Goal: Transaction & Acquisition: Purchase product/service

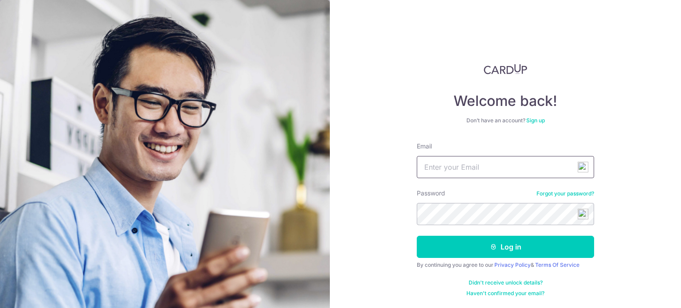
click at [516, 161] on input "Email" at bounding box center [505, 167] width 177 height 22
type input "[EMAIL_ADDRESS][DOMAIN_NAME]"
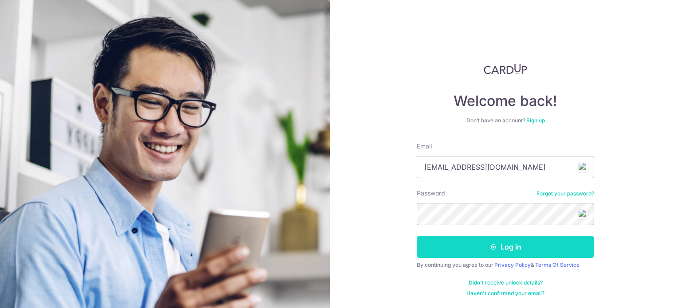
click at [536, 240] on button "Log in" at bounding box center [505, 247] width 177 height 22
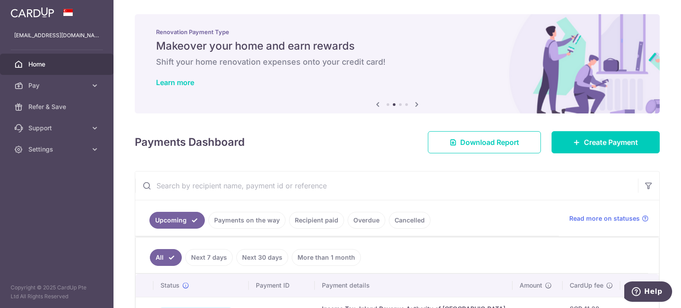
click at [227, 181] on input "text" at bounding box center [386, 186] width 503 height 28
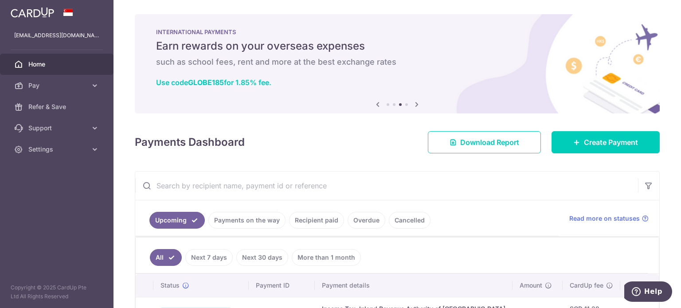
click at [226, 181] on input "text" at bounding box center [386, 186] width 503 height 28
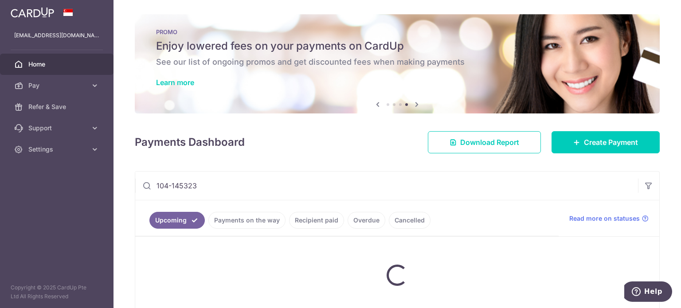
type input "104-1453232"
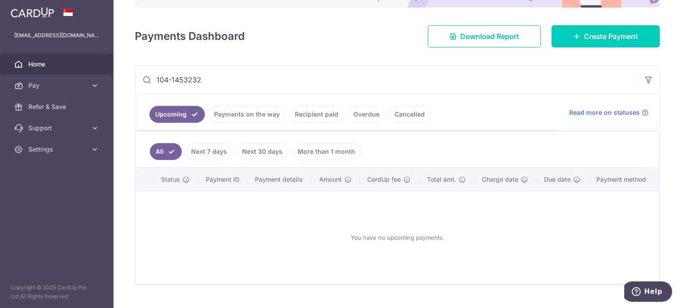
scroll to position [123, 0]
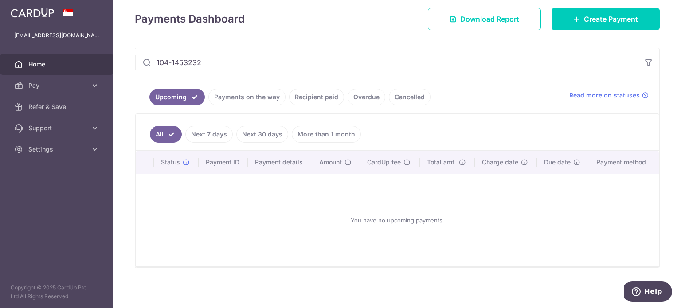
drag, startPoint x: 212, startPoint y: 63, endPoint x: 103, endPoint y: 50, distance: 109.6
click at [103, 50] on main "xeenium@yahoo.com.sg Home Pay Payments Recipients Cards Refer & Save Support FA…" at bounding box center [340, 154] width 681 height 308
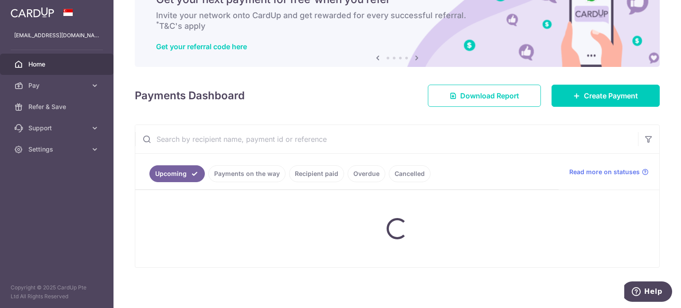
click at [208, 133] on input "text" at bounding box center [386, 139] width 503 height 28
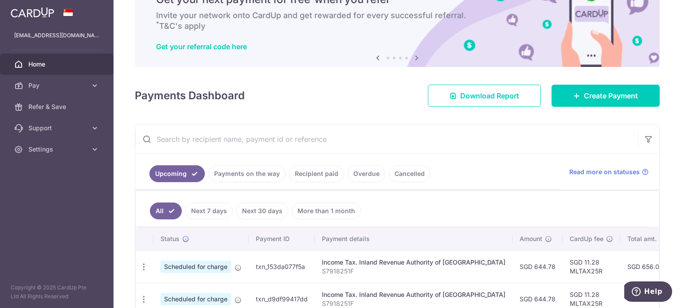
paste input "104-1453232"
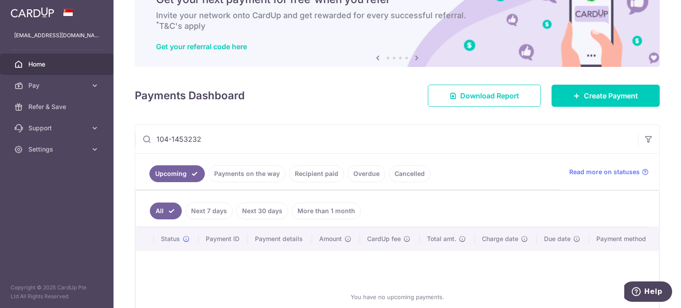
scroll to position [123, 0]
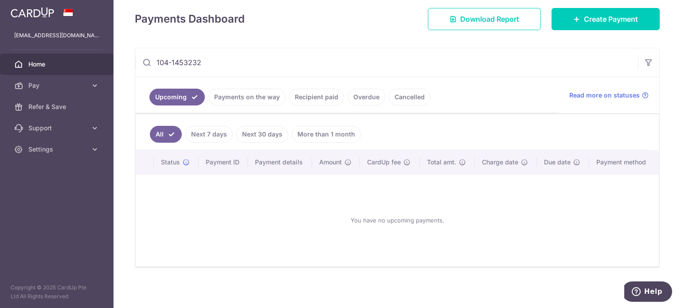
click at [372, 101] on link "Overdue" at bounding box center [367, 97] width 38 height 17
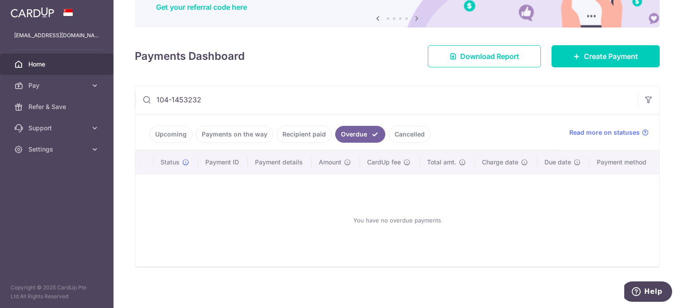
click at [407, 131] on link "Cancelled" at bounding box center [410, 134] width 42 height 17
click at [311, 136] on link "Recipient paid" at bounding box center [304, 134] width 55 height 17
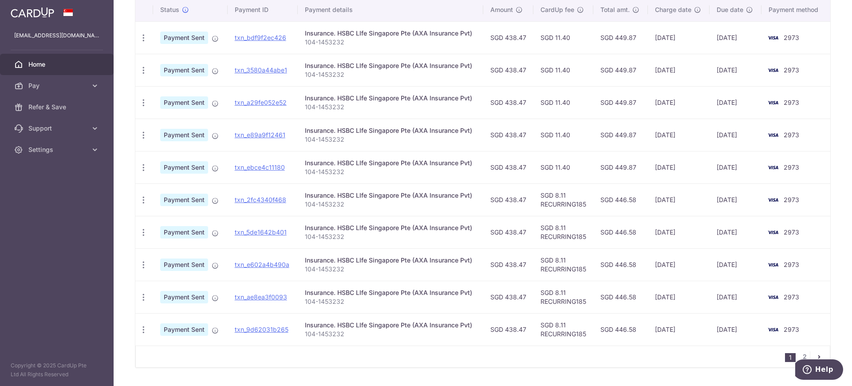
scroll to position [263, 0]
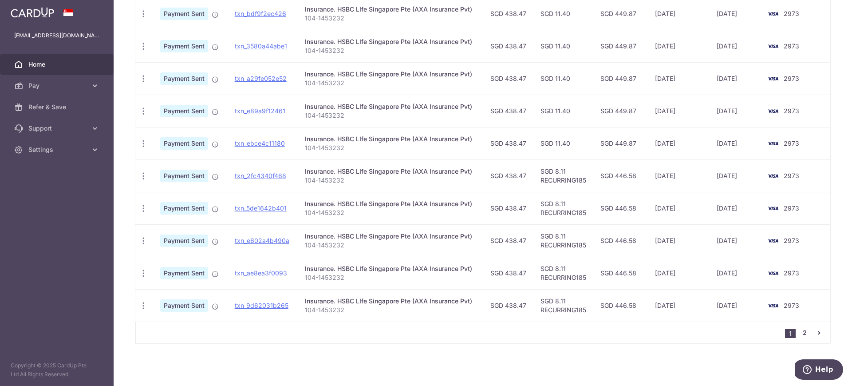
click at [681, 308] on link "2" at bounding box center [804, 332] width 11 height 11
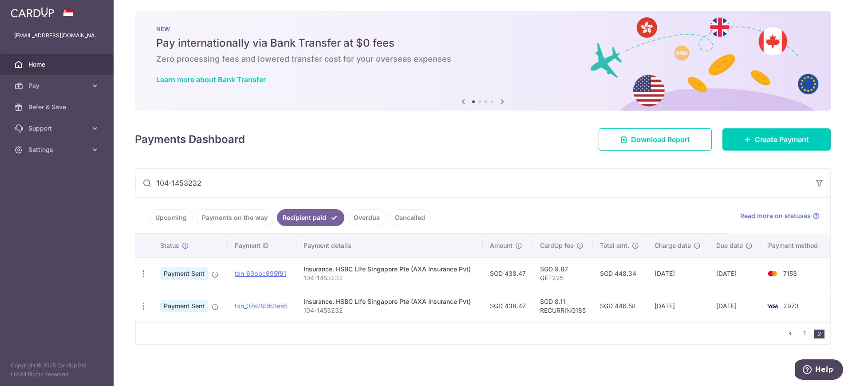
scroll to position [4, 0]
click at [681, 308] on link "1" at bounding box center [804, 332] width 11 height 11
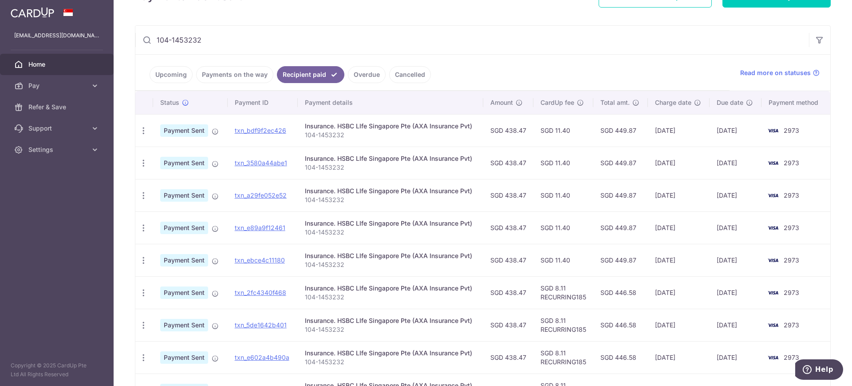
scroll to position [96, 0]
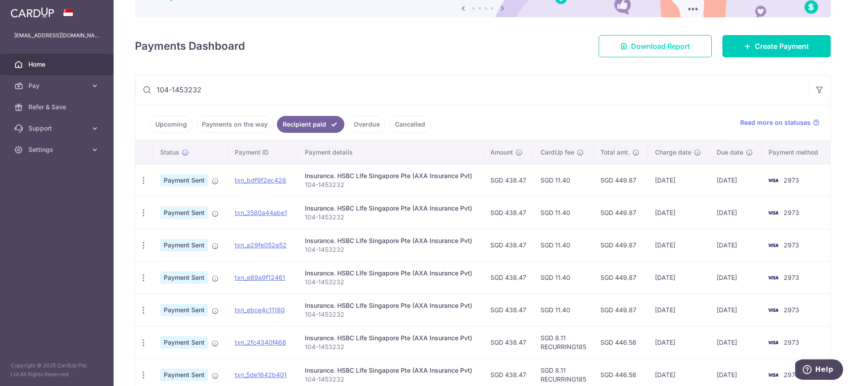
click at [637, 54] on link "Download Report" at bounding box center [654, 46] width 113 height 22
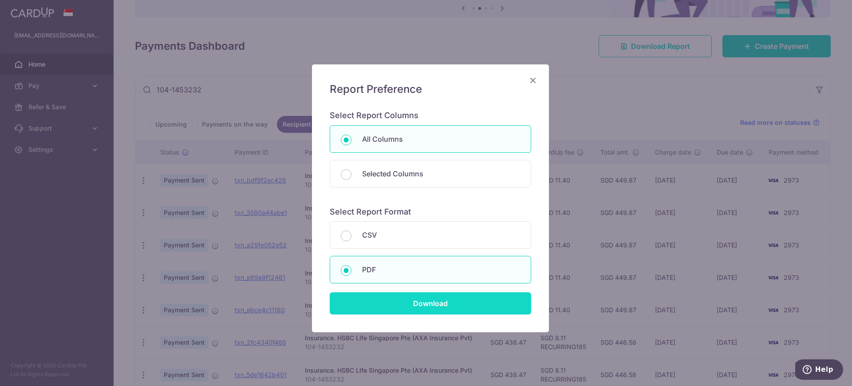
click at [408, 298] on input "Download" at bounding box center [430, 303] width 201 height 22
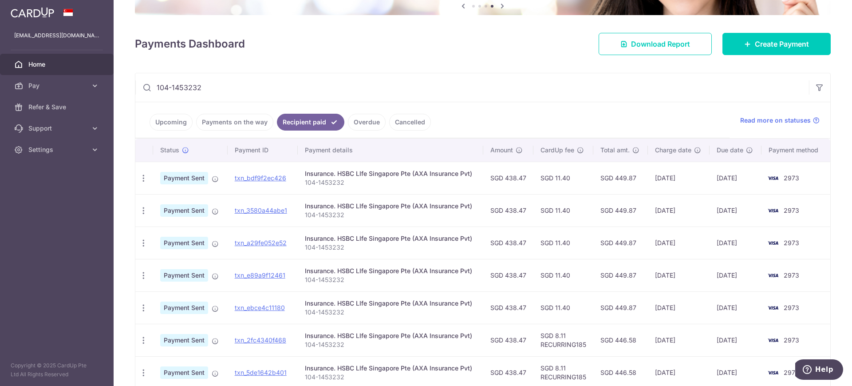
scroll to position [96, 0]
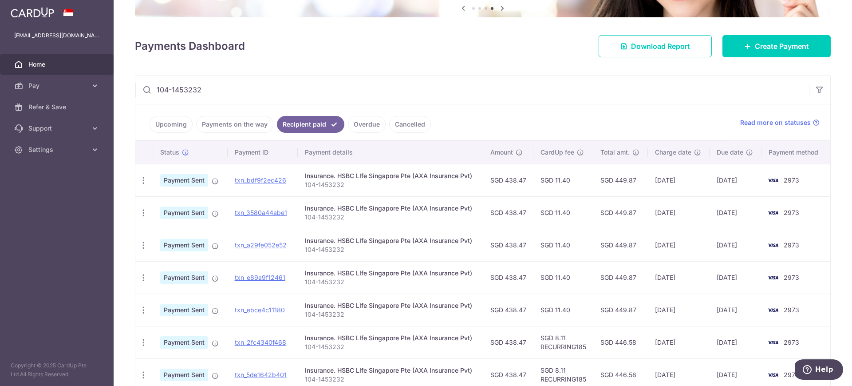
drag, startPoint x: 657, startPoint y: 180, endPoint x: 693, endPoint y: 181, distance: 35.1
click at [681, 181] on td "10/06/2025" at bounding box center [679, 180] width 62 height 32
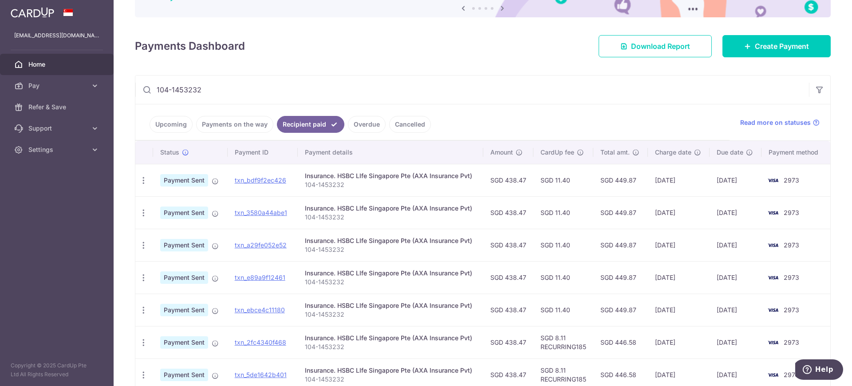
click at [395, 104] on ul "Upcoming Payments on the way Recipient paid Overdue Cancelled" at bounding box center [432, 122] width 594 height 36
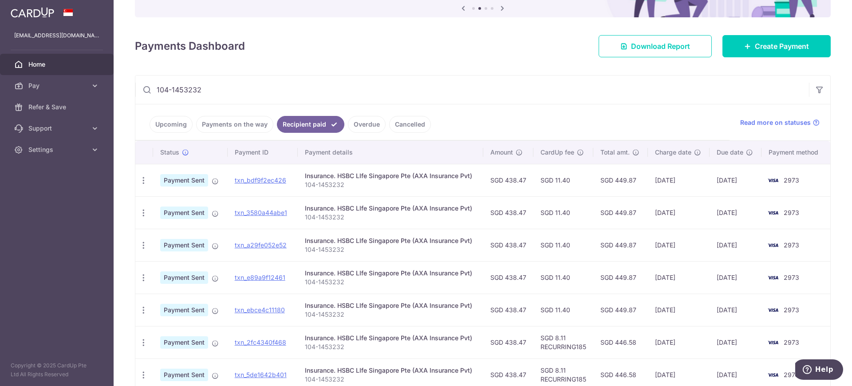
click at [383, 85] on input "104-1453232" at bounding box center [471, 89] width 673 height 28
click at [229, 91] on input "104-1453232" at bounding box center [471, 89] width 673 height 28
drag, startPoint x: 246, startPoint y: 88, endPoint x: 189, endPoint y: 91, distance: 56.4
click at [189, 91] on input "104-1453232" at bounding box center [471, 89] width 673 height 28
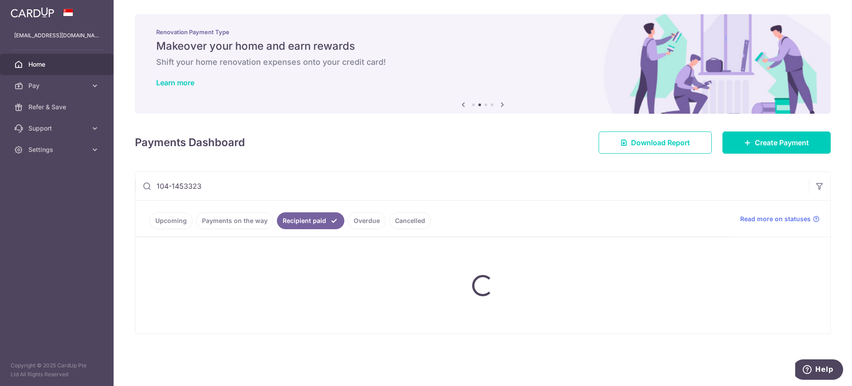
type input "104-1453323"
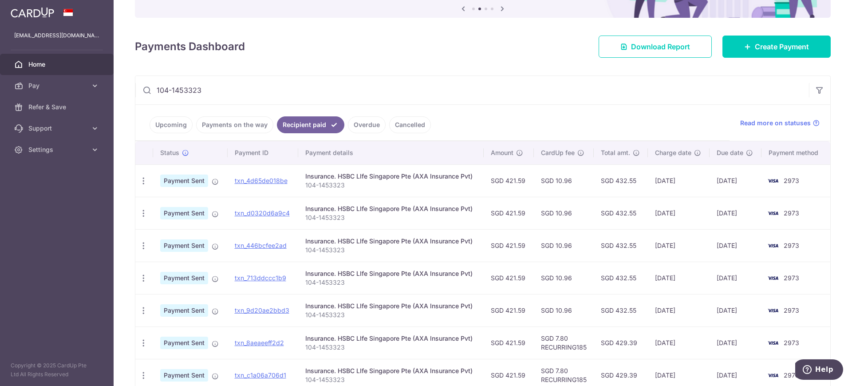
scroll to position [166, 0]
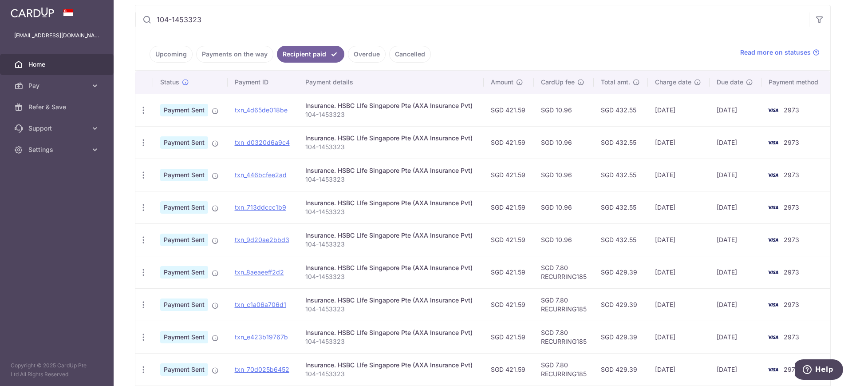
drag, startPoint x: 503, startPoint y: 112, endPoint x: 523, endPoint y: 113, distance: 20.9
click at [523, 113] on td "SGD 421.59" at bounding box center [509, 110] width 50 height 32
drag, startPoint x: 478, startPoint y: 109, endPoint x: 524, endPoint y: 109, distance: 45.7
click at [524, 109] on tr "PDF Receipt Payment Sent txn_4d65de018be Insurance. HSBC LIfe Singapore Pte (AX…" at bounding box center [482, 110] width 695 height 32
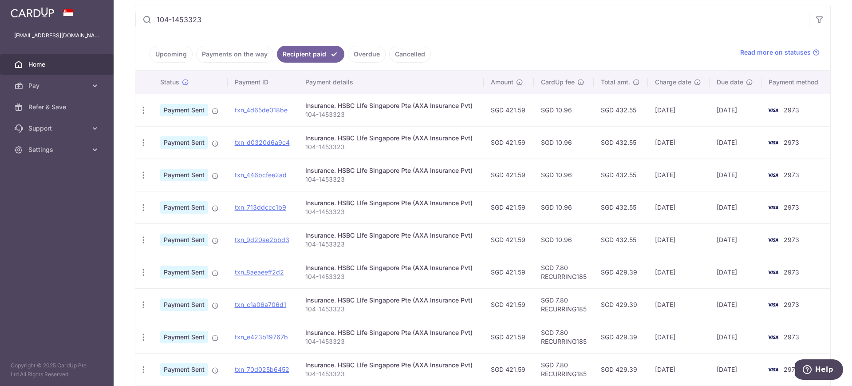
click at [524, 109] on td "SGD 421.59" at bounding box center [509, 110] width 50 height 32
click at [493, 108] on td "SGD 421.59" at bounding box center [509, 110] width 50 height 32
drag, startPoint x: 480, startPoint y: 107, endPoint x: 517, endPoint y: 112, distance: 37.5
click at [517, 112] on tr "PDF Receipt Payment Sent txn_4d65de018be Insurance. HSBC LIfe Singapore Pte (AX…" at bounding box center [482, 110] width 695 height 32
click at [517, 112] on td "SGD 421.59" at bounding box center [509, 110] width 50 height 32
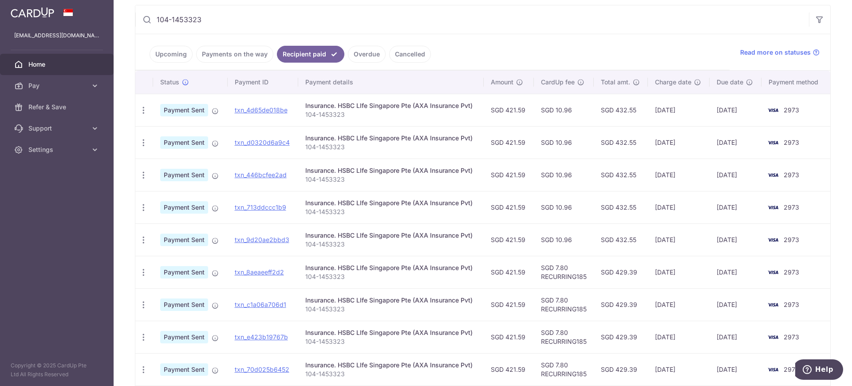
drag, startPoint x: 489, startPoint y: 109, endPoint x: 523, endPoint y: 110, distance: 33.3
click at [523, 110] on td "SGD 421.59" at bounding box center [509, 110] width 50 height 32
click at [263, 55] on link "Payments on the way" at bounding box center [234, 54] width 77 height 17
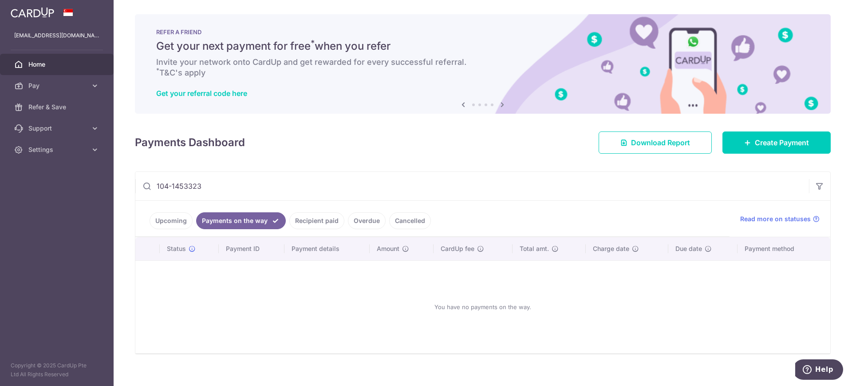
click at [227, 185] on input "104-1453323" at bounding box center [471, 186] width 673 height 28
drag, startPoint x: 229, startPoint y: 185, endPoint x: 119, endPoint y: 182, distance: 110.1
click at [119, 182] on div "× Pause Schedule Pause all future payments in this series Pause just this one p…" at bounding box center [483, 193] width 738 height 386
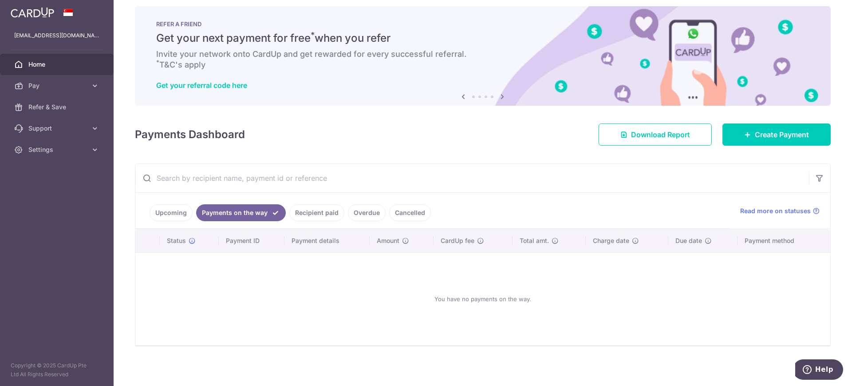
scroll to position [10, 0]
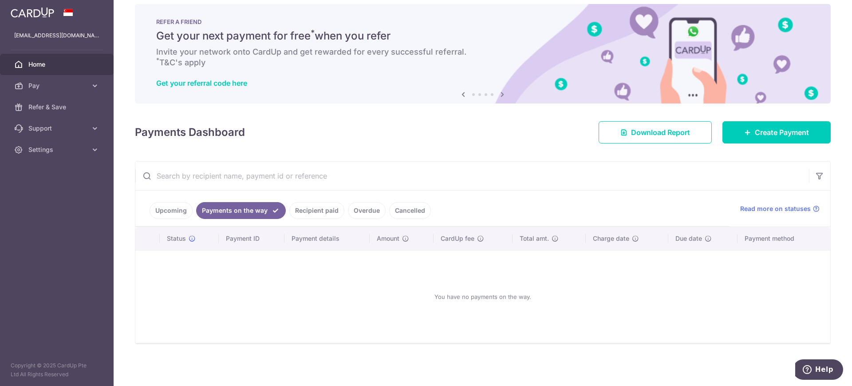
click at [189, 206] on link "Upcoming" at bounding box center [171, 210] width 43 height 17
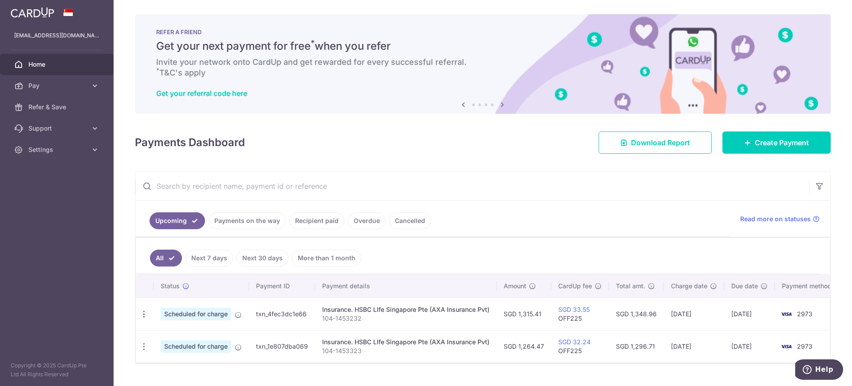
scroll to position [26, 0]
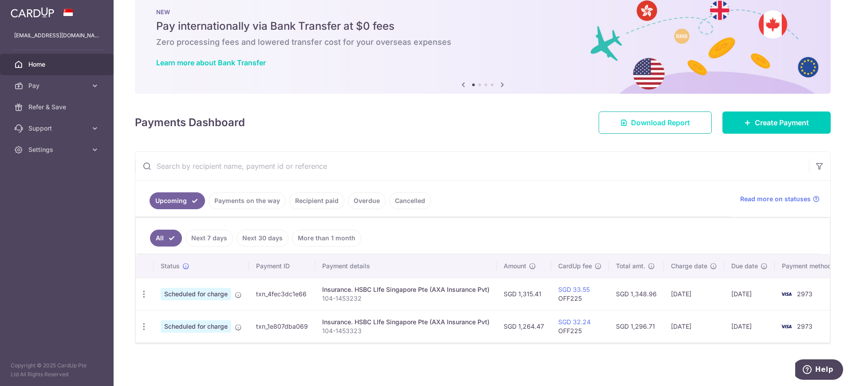
click at [656, 118] on span "Download Report" at bounding box center [660, 122] width 59 height 11
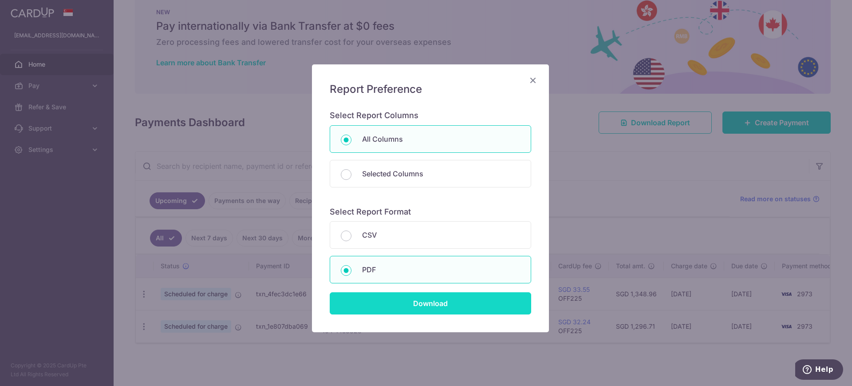
click at [417, 296] on input "Download" at bounding box center [430, 303] width 201 height 22
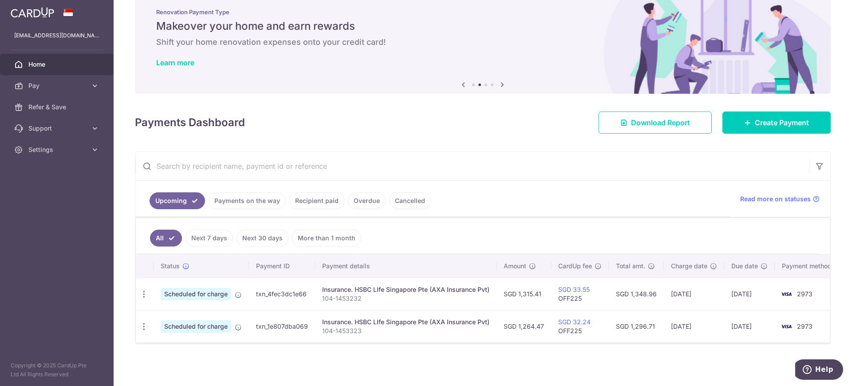
click at [236, 162] on input "text" at bounding box center [471, 166] width 673 height 28
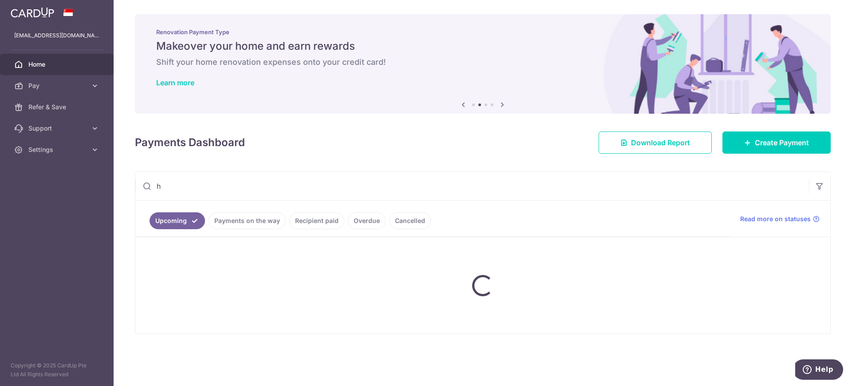
scroll to position [0, 0]
type input "hsbc"
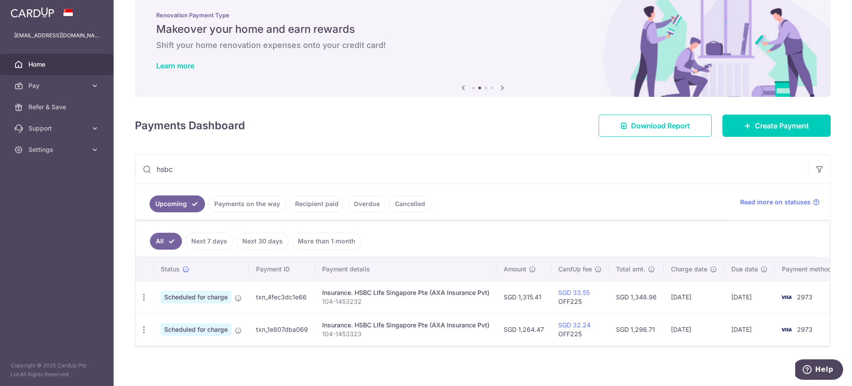
scroll to position [26, 0]
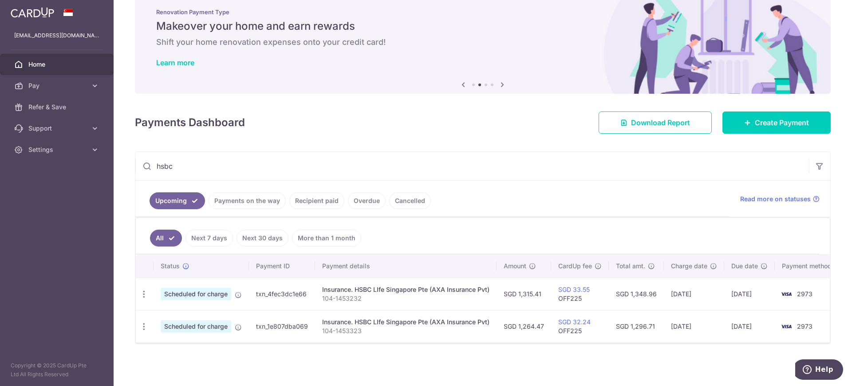
click at [259, 202] on link "Payments on the way" at bounding box center [247, 200] width 77 height 17
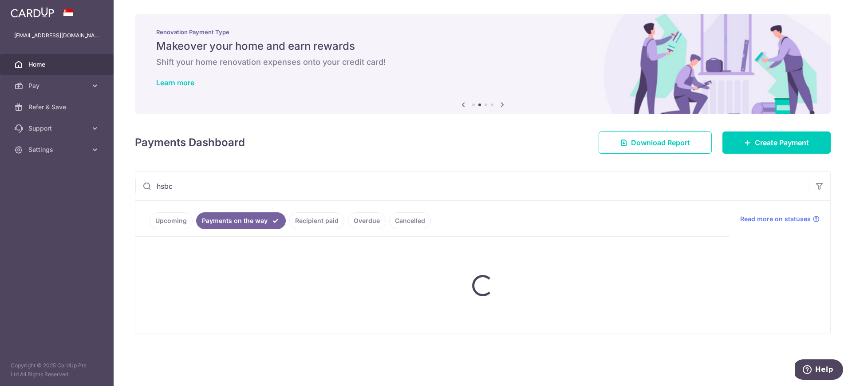
scroll to position [0, 0]
click at [260, 197] on input "hsbc" at bounding box center [471, 186] width 673 height 28
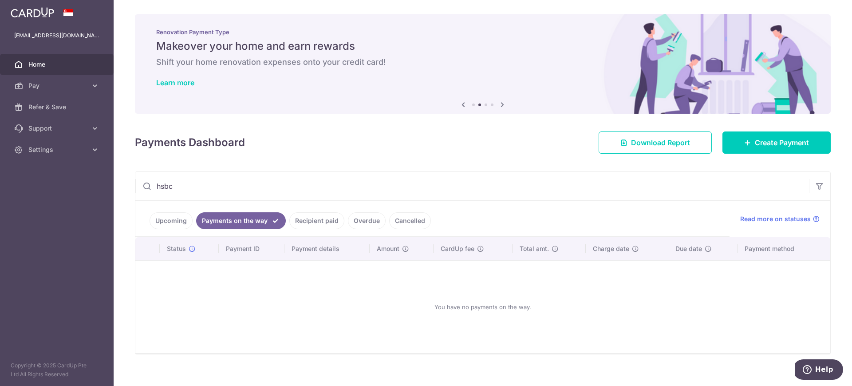
click at [299, 217] on link "Recipient paid" at bounding box center [316, 220] width 55 height 17
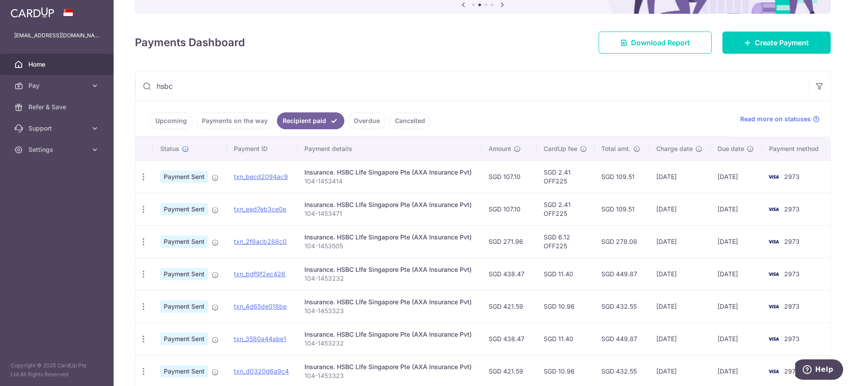
scroll to position [222, 0]
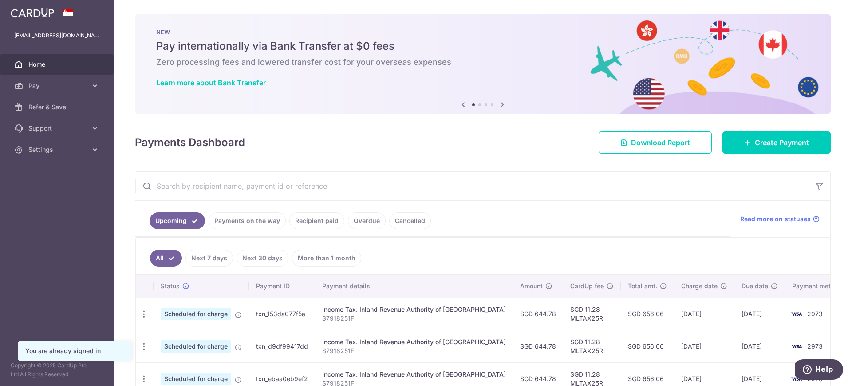
click at [43, 62] on span "Home" at bounding box center [57, 64] width 59 height 9
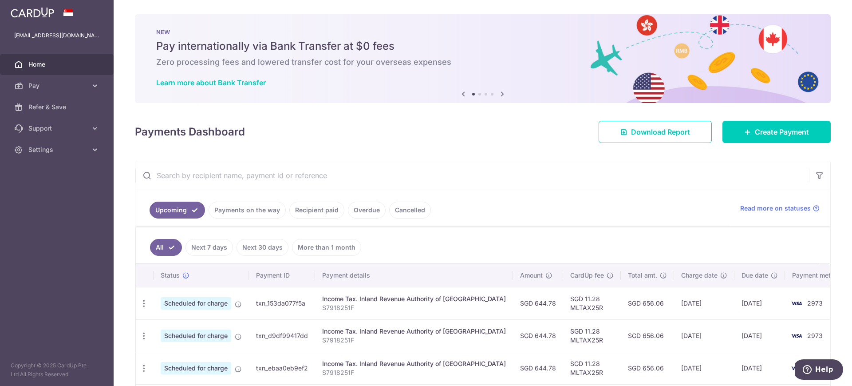
scroll to position [150, 0]
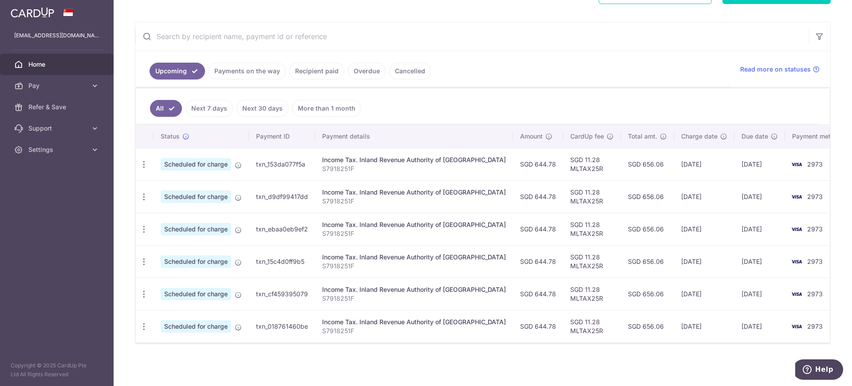
click at [45, 16] on img at bounding box center [32, 12] width 43 height 11
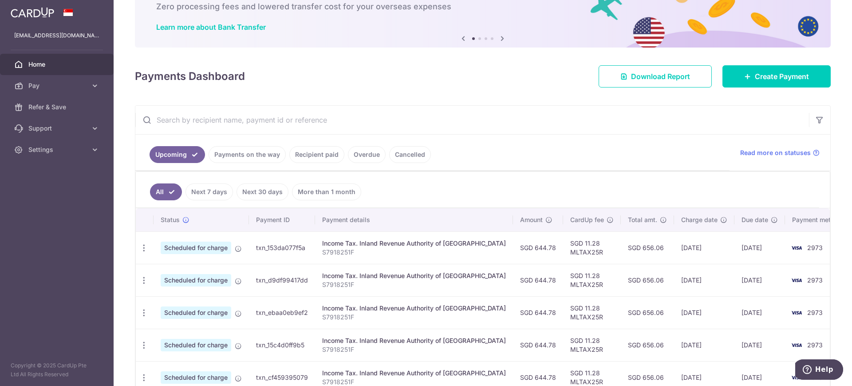
scroll to position [0, 0]
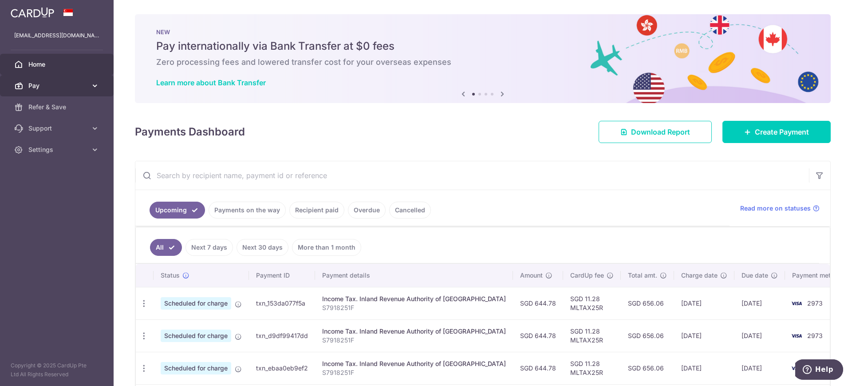
click at [51, 86] on span "Pay" at bounding box center [57, 85] width 59 height 9
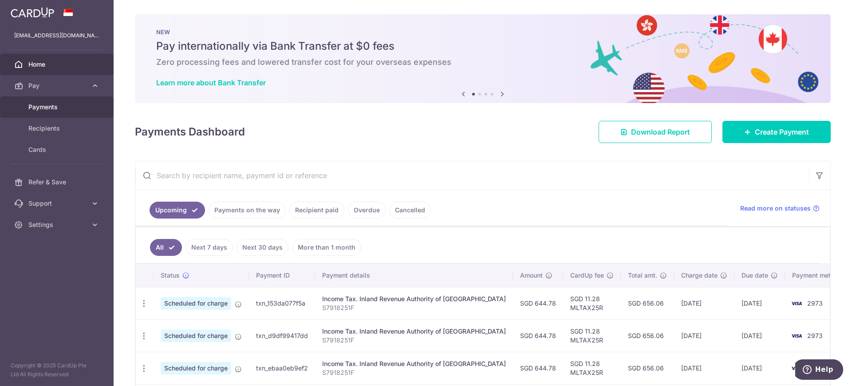
click at [58, 107] on span "Payments" at bounding box center [57, 106] width 59 height 9
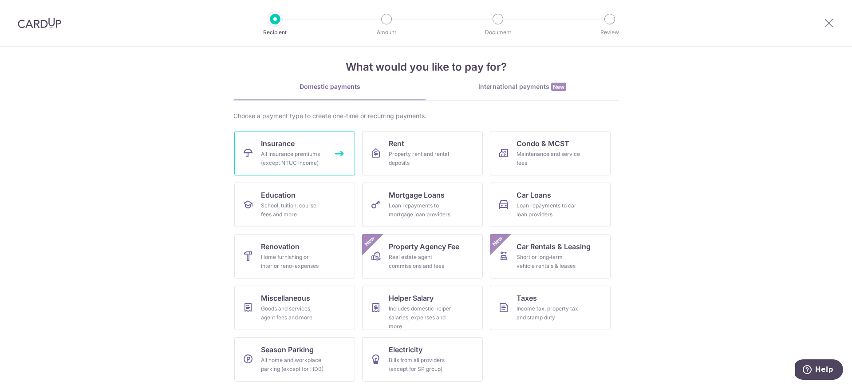
scroll to position [12, 0]
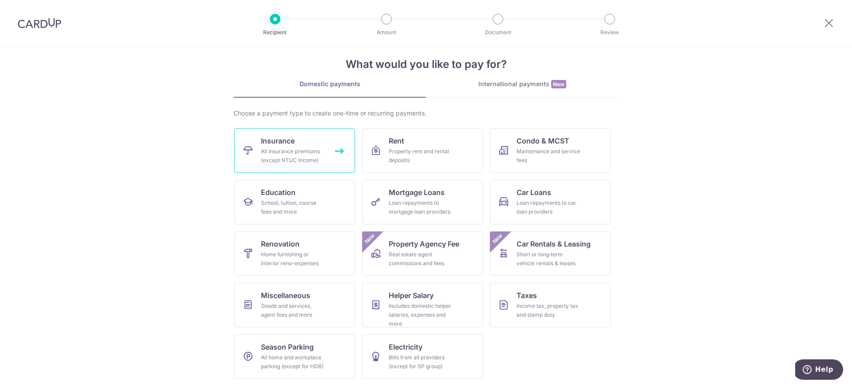
click at [302, 147] on div "All insurance premiums (except NTUC Income)" at bounding box center [293, 156] width 64 height 18
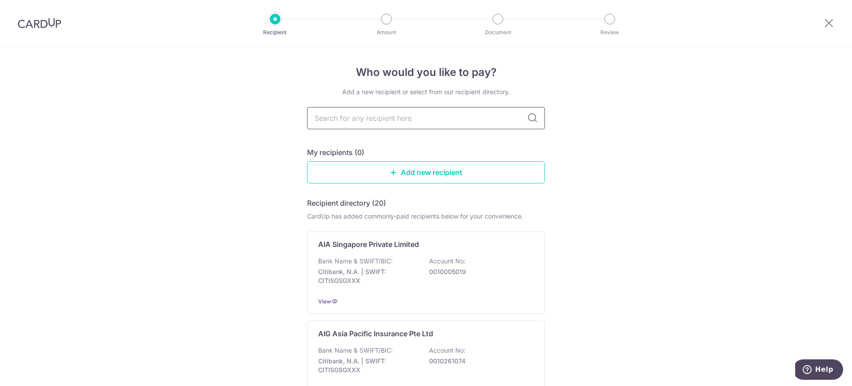
click at [507, 119] on input "text" at bounding box center [426, 118] width 238 height 22
click at [446, 124] on input "text" at bounding box center [426, 118] width 238 height 22
click at [461, 119] on input "text" at bounding box center [426, 118] width 238 height 22
type input "hsbc"
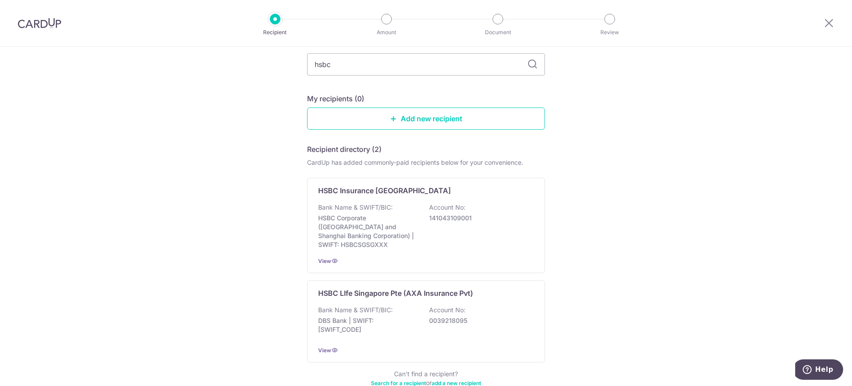
scroll to position [98, 0]
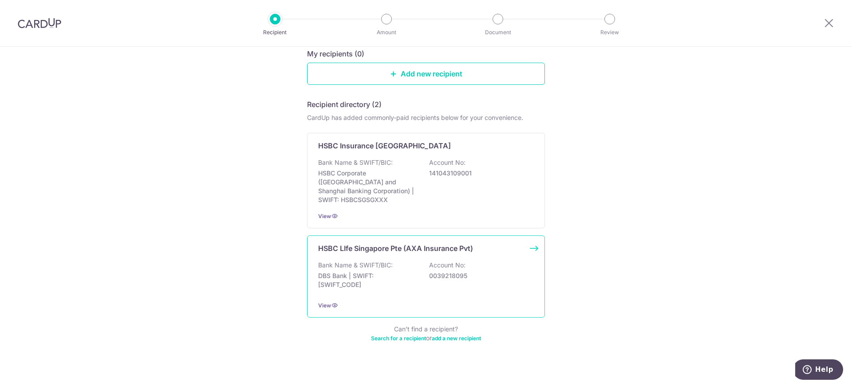
click at [403, 271] on p "DBS Bank | SWIFT: DBSSSGSGXXX" at bounding box center [367, 280] width 99 height 18
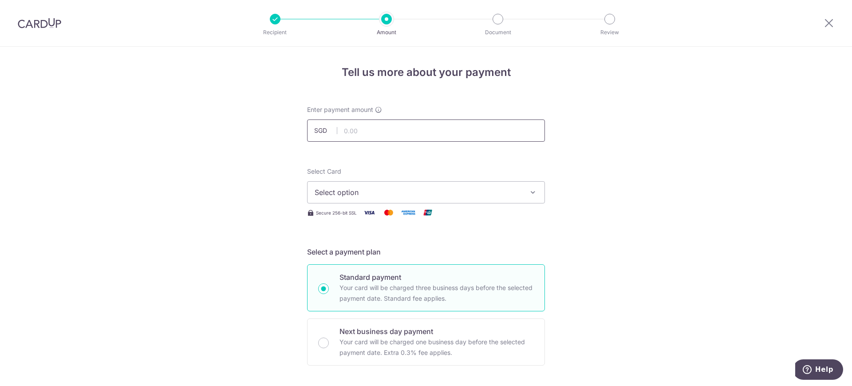
click at [357, 130] on input "text" at bounding box center [426, 130] width 238 height 22
click at [370, 129] on input "text" at bounding box center [426, 130] width 238 height 22
paste input "1,315.41"
type input "1,315.41"
click at [467, 193] on span "Select option" at bounding box center [418, 192] width 207 height 11
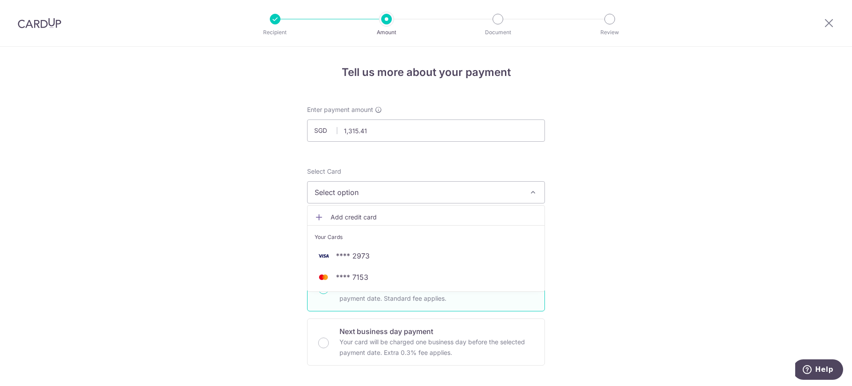
drag, startPoint x: 622, startPoint y: 139, endPoint x: 619, endPoint y: 135, distance: 4.7
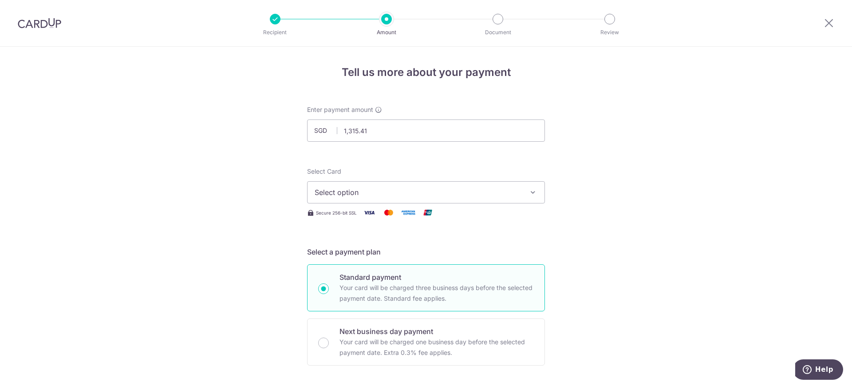
click at [380, 201] on button "Select option" at bounding box center [426, 192] width 238 height 22
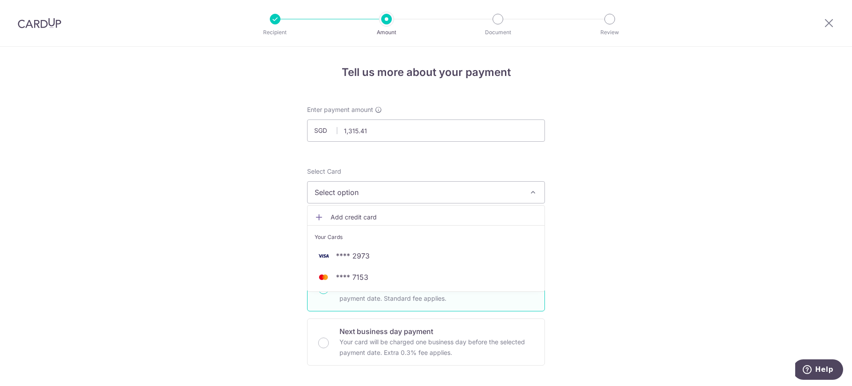
click at [380, 201] on button "Select option" at bounding box center [426, 192] width 238 height 22
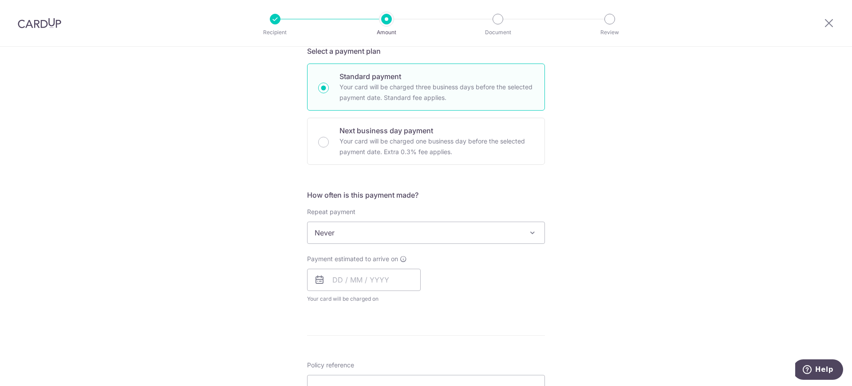
scroll to position [55, 0]
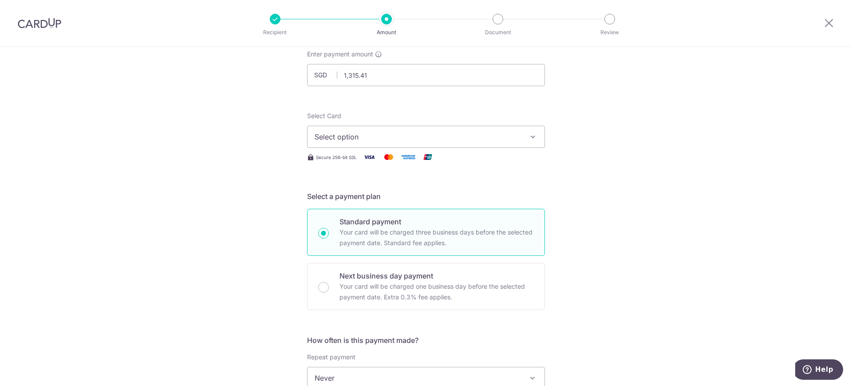
click at [372, 139] on span "Select option" at bounding box center [418, 136] width 207 height 11
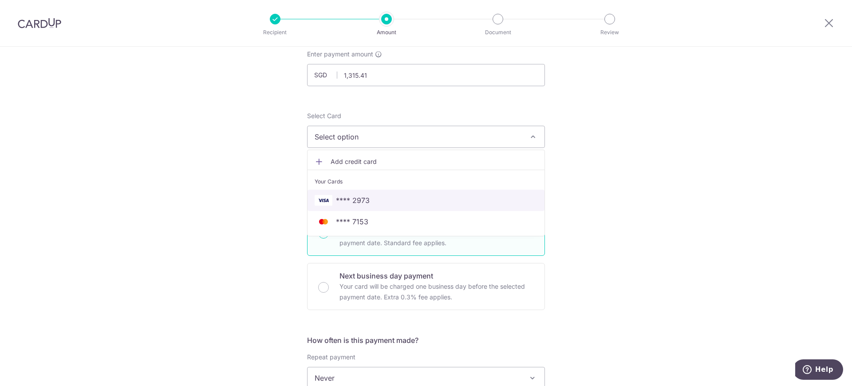
click at [357, 200] on span "**** 2973" at bounding box center [353, 200] width 34 height 11
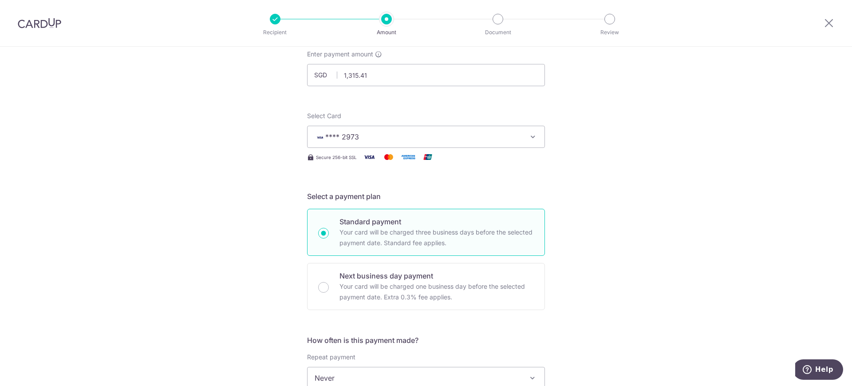
click at [374, 138] on span "**** 2973" at bounding box center [418, 136] width 207 height 11
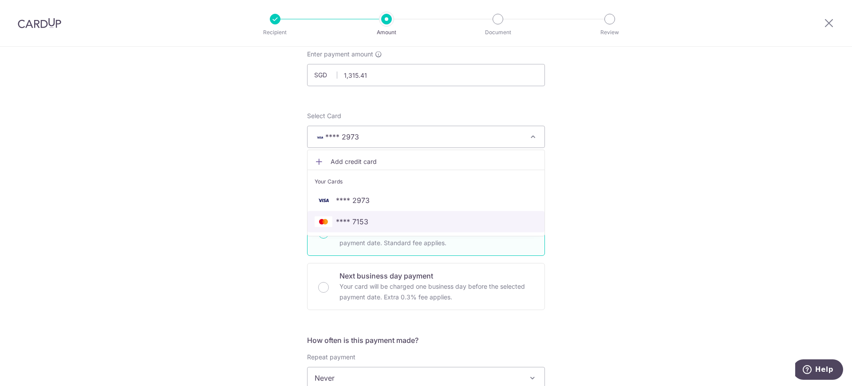
click at [352, 223] on span "**** 7153" at bounding box center [352, 221] width 32 height 11
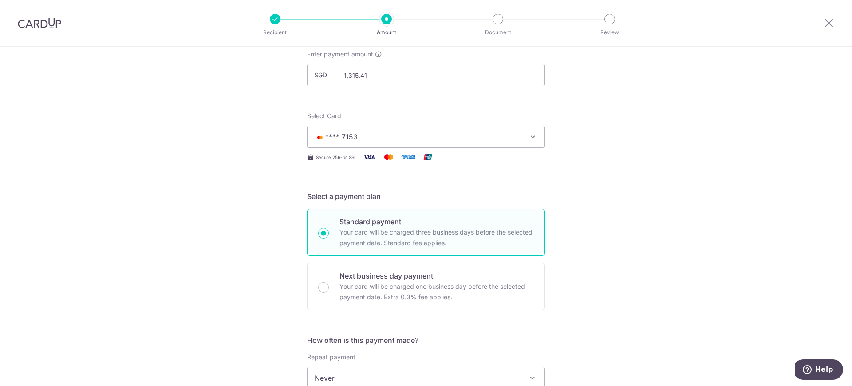
click at [386, 143] on button "**** 7153" at bounding box center [426, 137] width 238 height 22
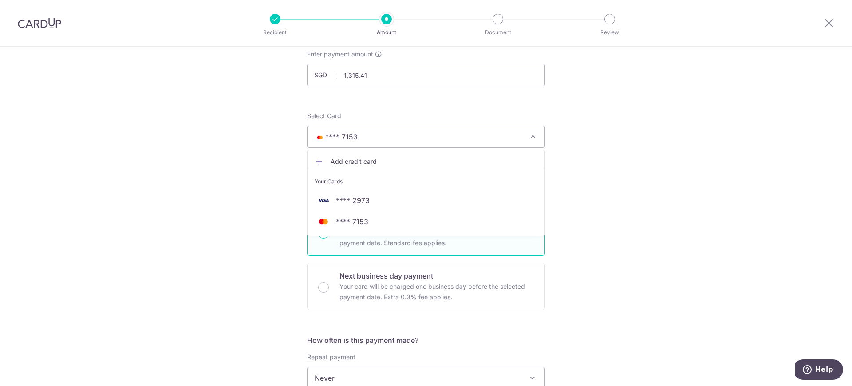
click at [558, 181] on div "Tell us more about your payment Enter payment amount SGD 1,315.41 1315.41 Selec…" at bounding box center [426, 392] width 852 height 803
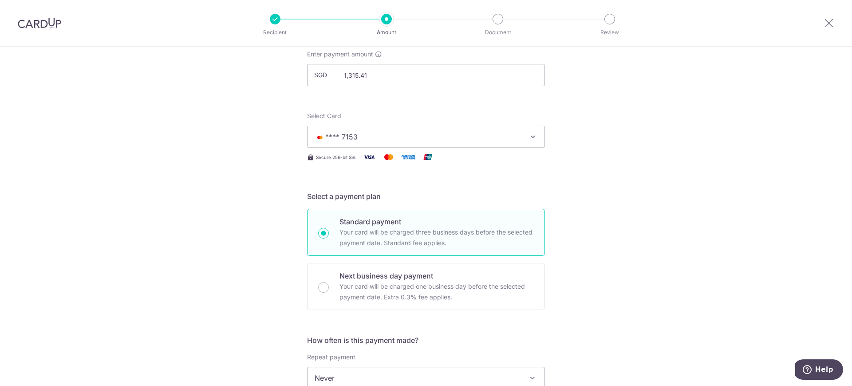
click at [358, 145] on button "**** 7153" at bounding box center [426, 137] width 238 height 22
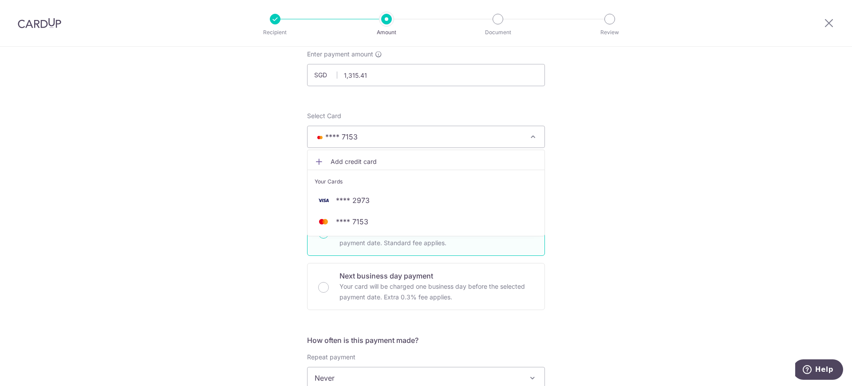
click at [226, 138] on div "Tell us more about your payment Enter payment amount SGD 1,315.41 1315.41 Selec…" at bounding box center [426, 392] width 852 height 803
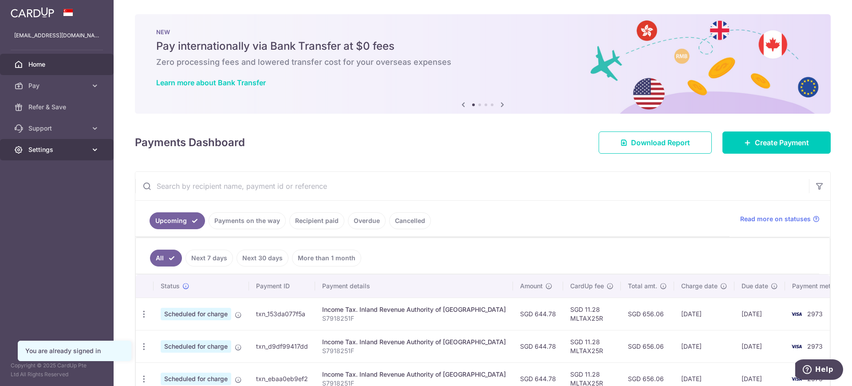
click at [93, 146] on icon at bounding box center [95, 149] width 9 height 9
click at [65, 172] on span "Account" at bounding box center [57, 170] width 59 height 9
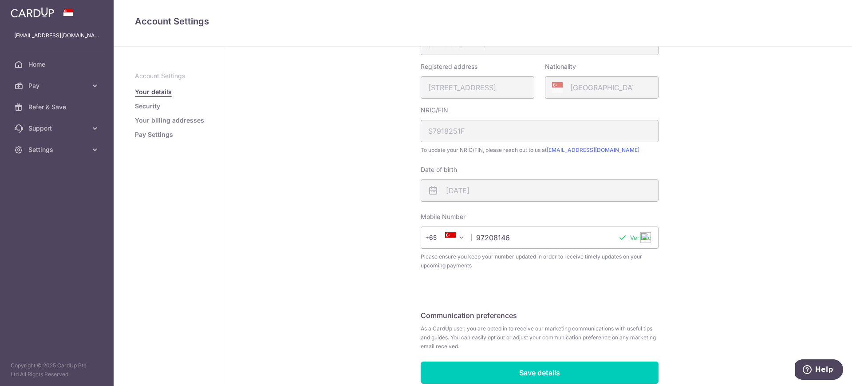
scroll to position [220, 0]
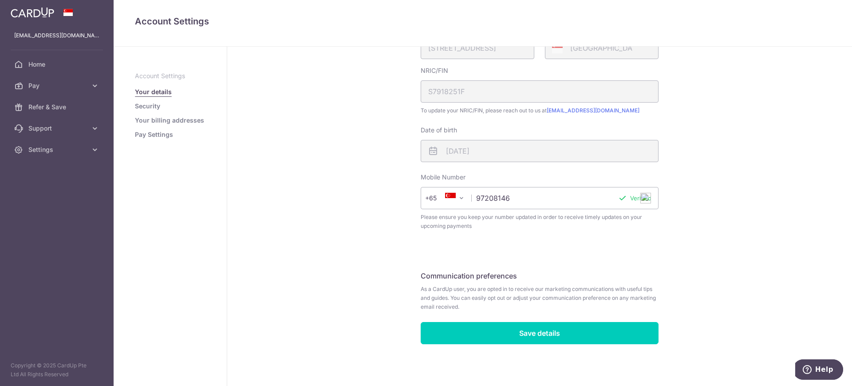
click at [153, 134] on link "Pay Settings" at bounding box center [154, 134] width 38 height 9
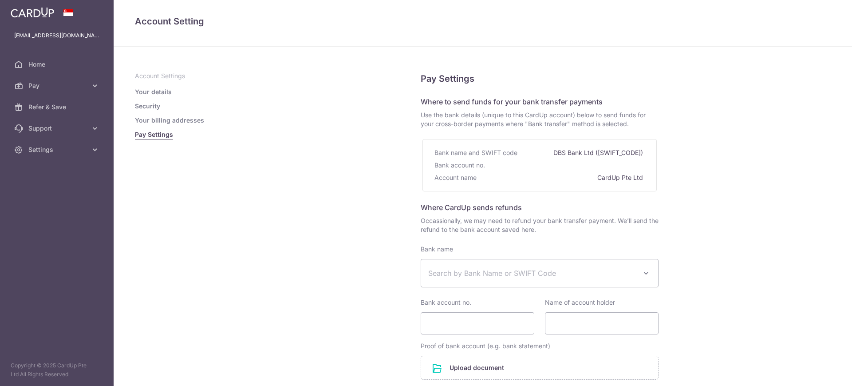
select select
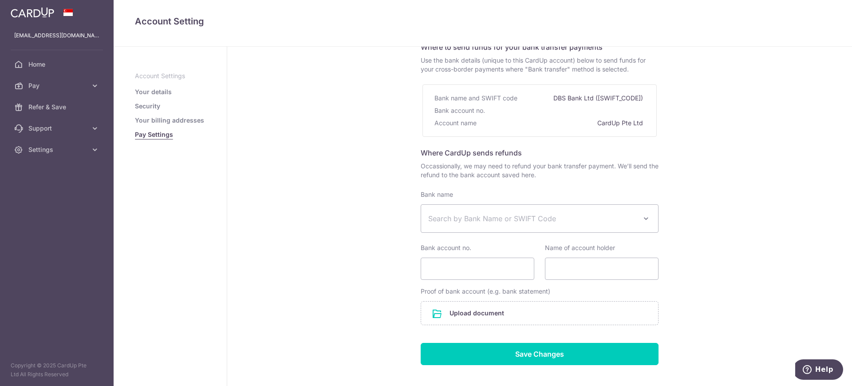
scroll to position [100, 0]
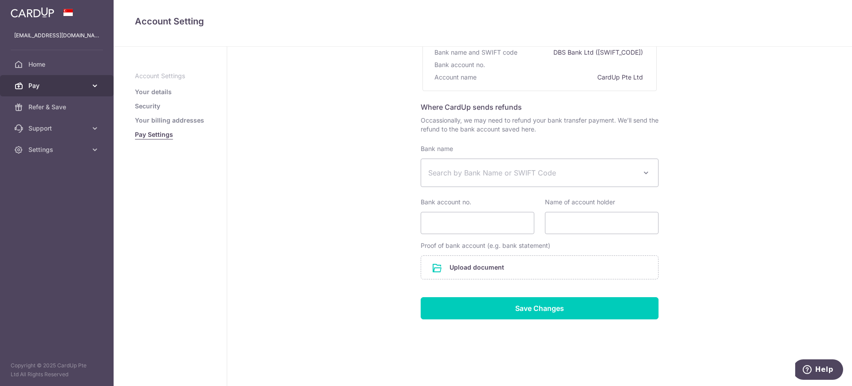
click at [60, 83] on span "Pay" at bounding box center [57, 85] width 59 height 9
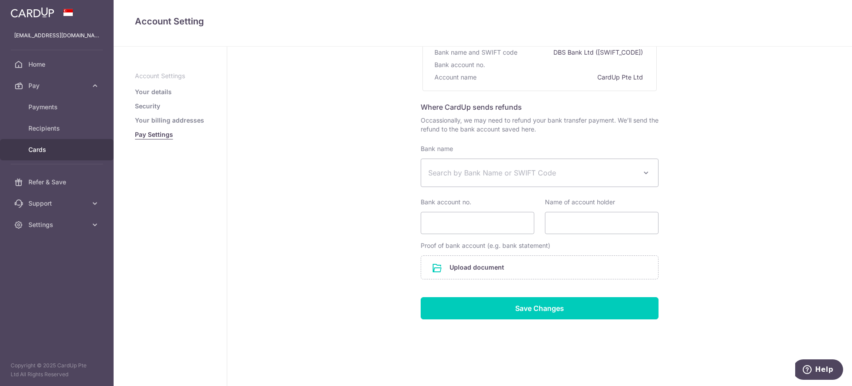
click at [47, 143] on link "Cards" at bounding box center [57, 149] width 114 height 21
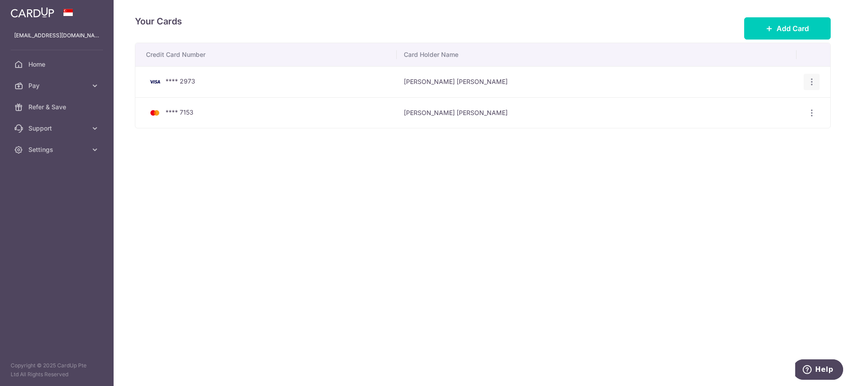
click at [815, 83] on icon "button" at bounding box center [811, 81] width 9 height 9
click at [777, 103] on span "View/Edit" at bounding box center [782, 106] width 60 height 11
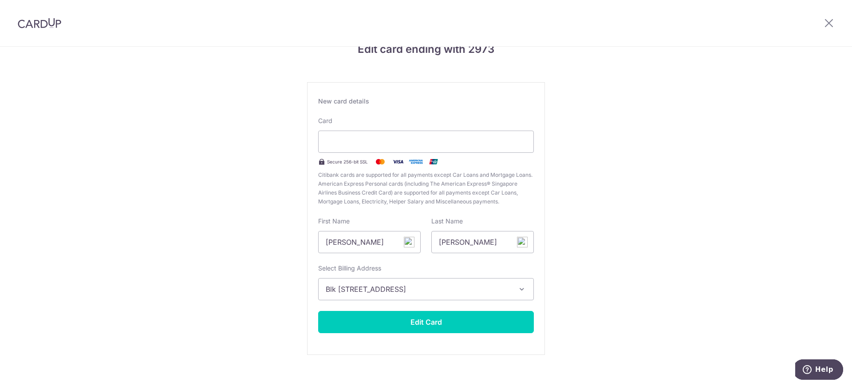
scroll to position [34, 0]
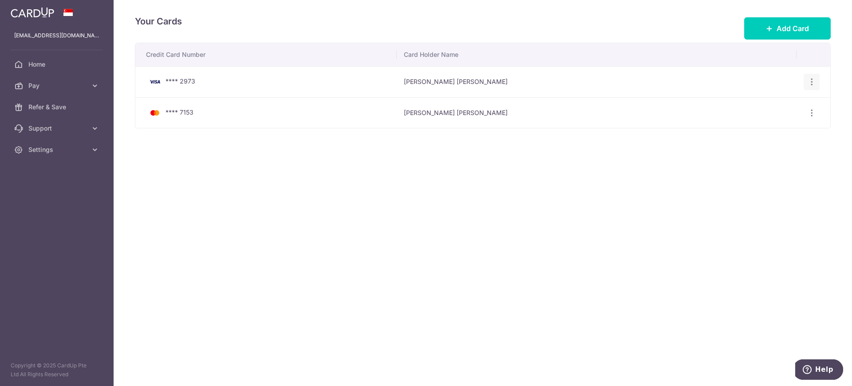
click at [812, 82] on icon "button" at bounding box center [811, 81] width 9 height 9
click at [761, 126] on span "Delete" at bounding box center [782, 127] width 60 height 11
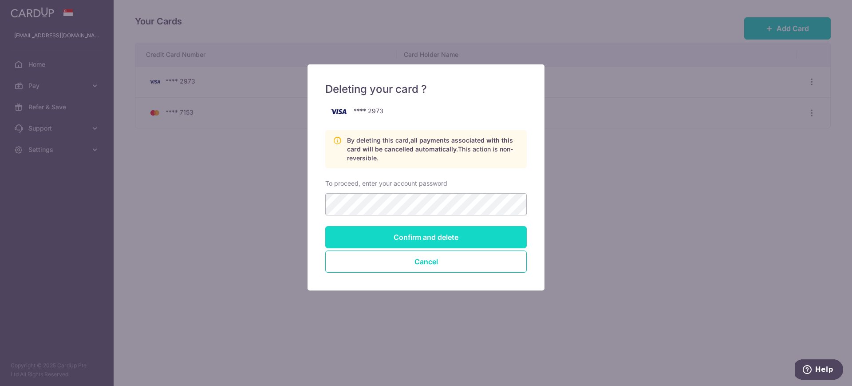
click at [477, 235] on input "Confirm and delete" at bounding box center [425, 237] width 201 height 22
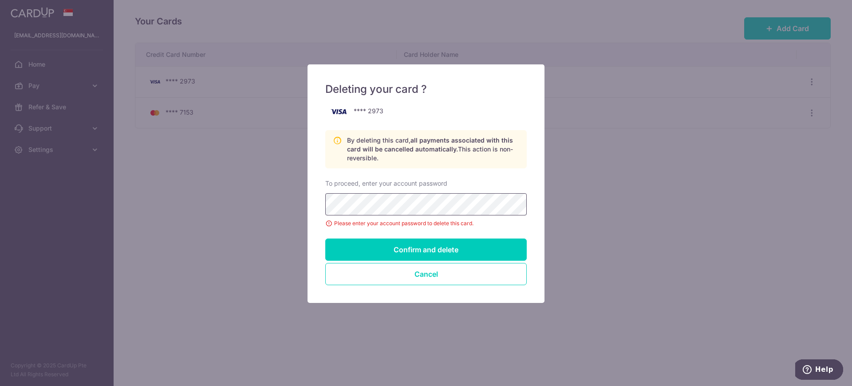
click at [325, 238] on input "Confirm and delete" at bounding box center [425, 249] width 201 height 22
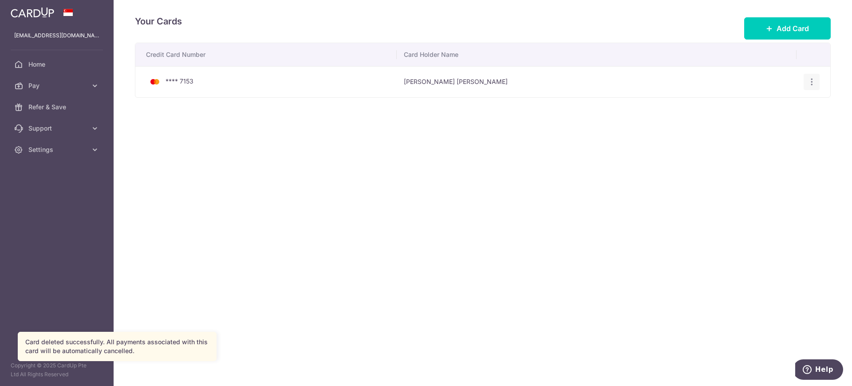
click at [811, 79] on icon "button" at bounding box center [811, 81] width 9 height 9
click at [762, 127] on span "Delete" at bounding box center [782, 127] width 60 height 11
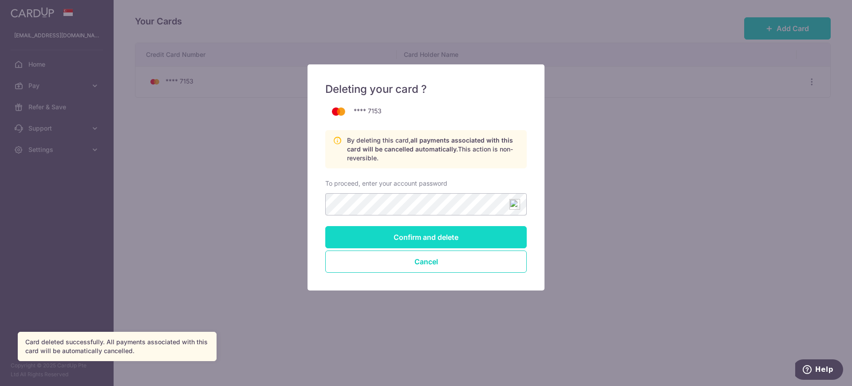
click at [442, 231] on input "Confirm and delete" at bounding box center [425, 237] width 201 height 22
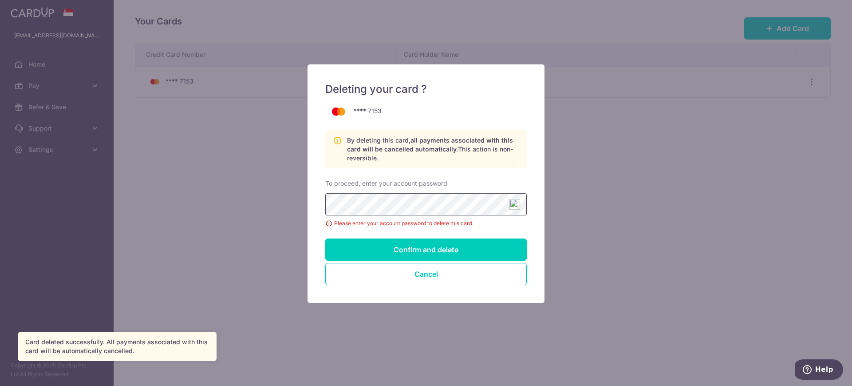
click at [325, 238] on input "Confirm and delete" at bounding box center [425, 249] width 201 height 22
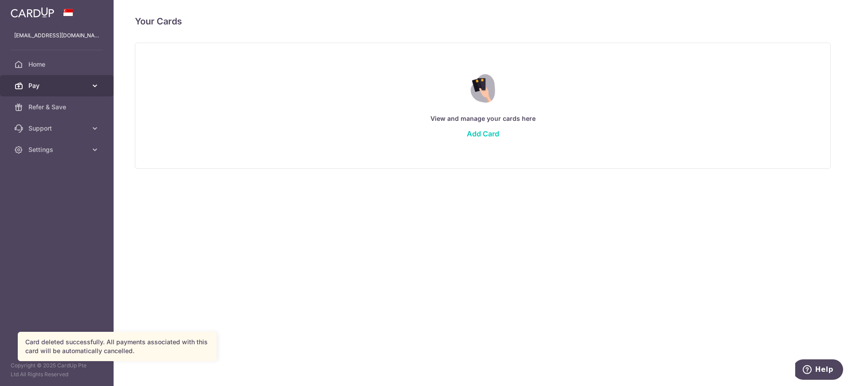
click at [87, 90] on link "Pay" at bounding box center [57, 85] width 114 height 21
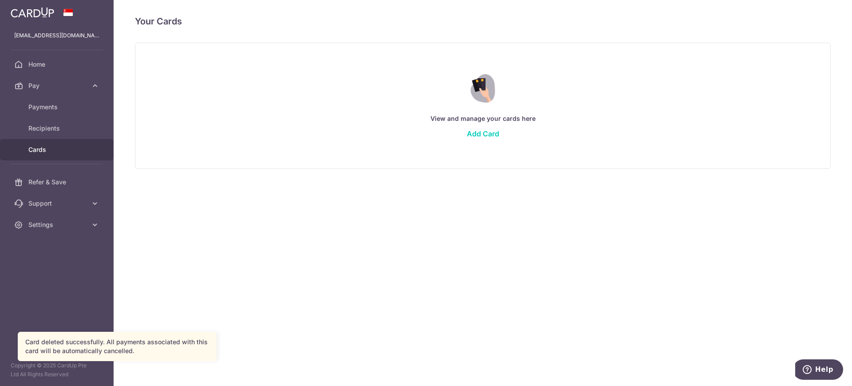
click at [63, 143] on link "Cards" at bounding box center [57, 149] width 114 height 21
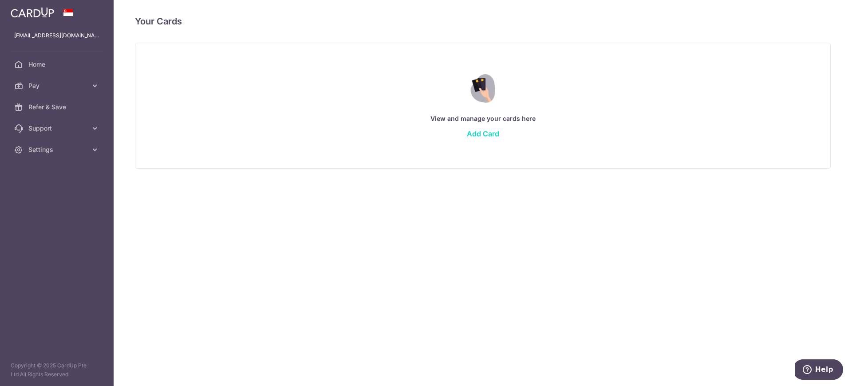
click at [475, 131] on link "Add Card" at bounding box center [483, 133] width 32 height 9
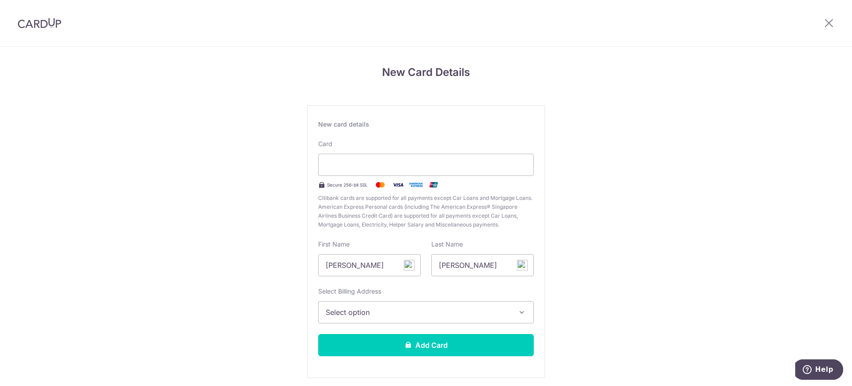
click at [434, 315] on span "Select option" at bounding box center [418, 312] width 185 height 11
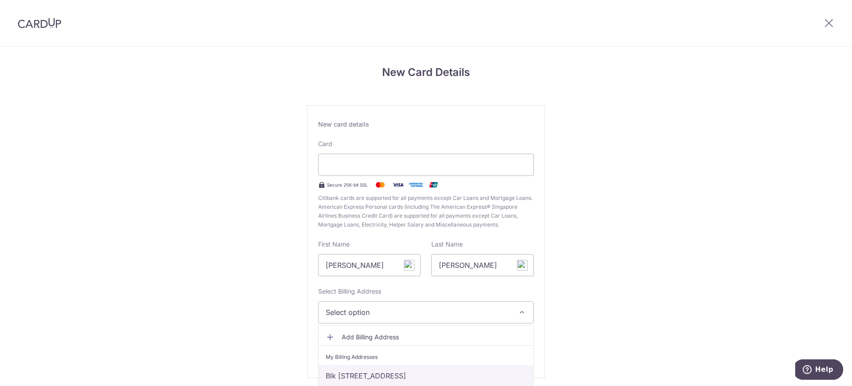
click at [436, 374] on link "Blk [STREET_ADDRESS]" at bounding box center [426, 375] width 215 height 21
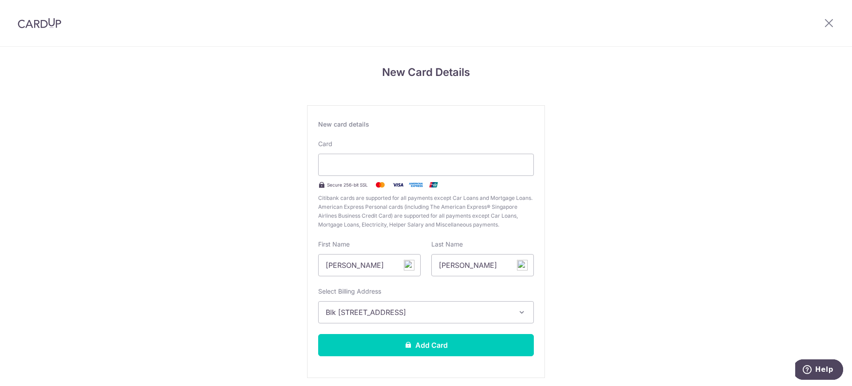
click at [623, 264] on div "New Card Details New card details Card Secure 256-bit SSL Citibank cards are su…" at bounding box center [426, 233] width 852 height 373
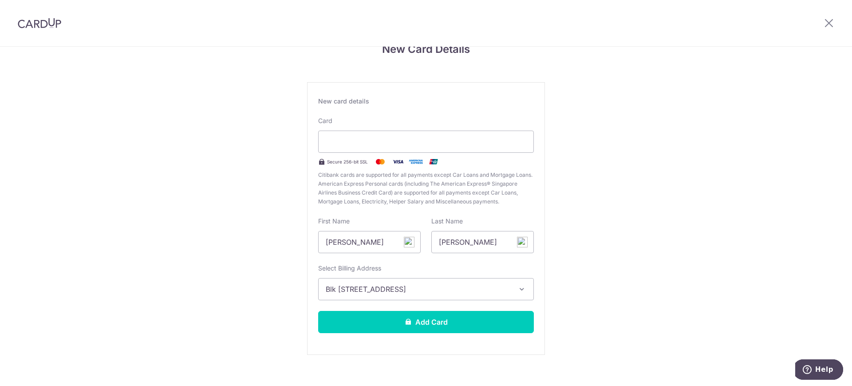
scroll to position [34, 0]
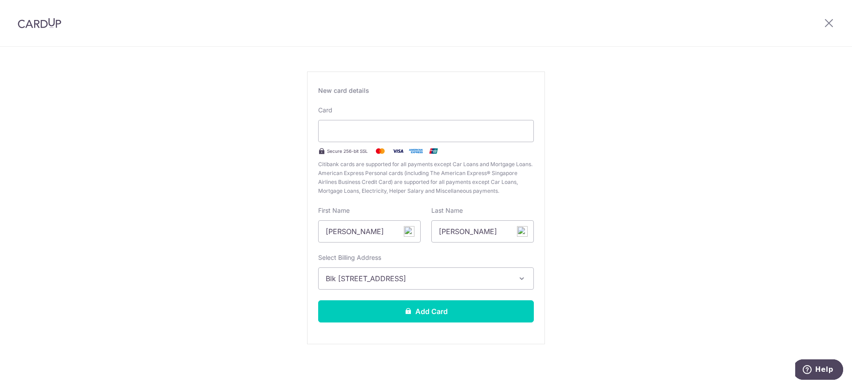
click at [511, 275] on button "Blk [STREET_ADDRESS]" at bounding box center [426, 278] width 216 height 22
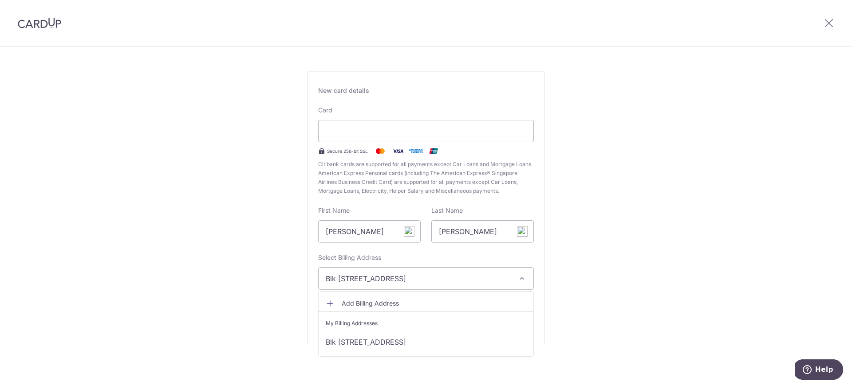
click at [589, 268] on div "New Card Details New card details Card Secure 256-bit SSL Citibank cards are su…" at bounding box center [426, 199] width 852 height 373
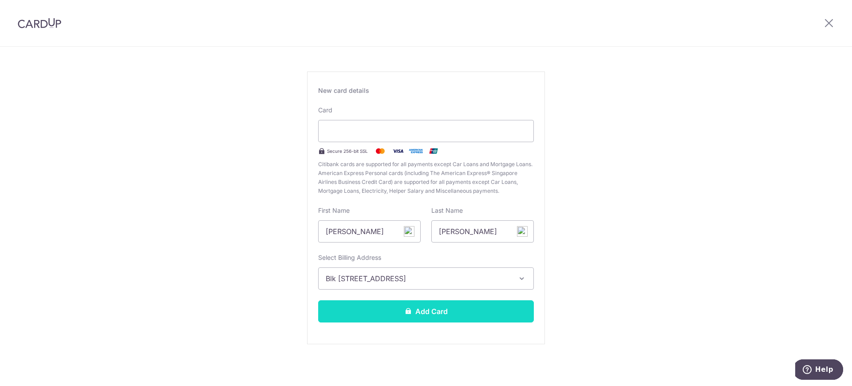
click at [449, 303] on button "Add Card" at bounding box center [426, 311] width 216 height 22
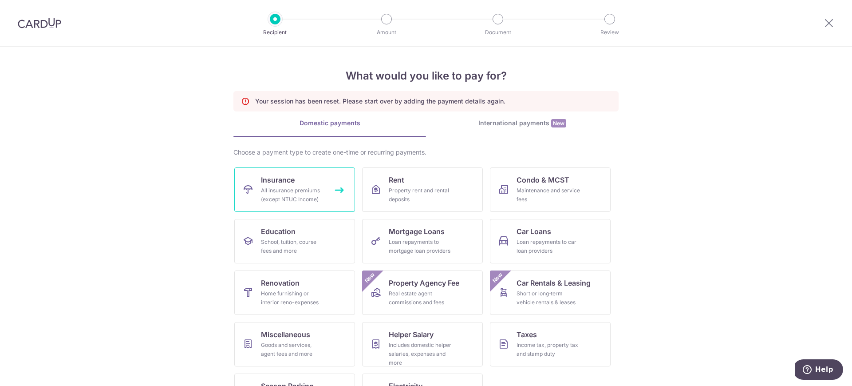
click at [316, 187] on div "All insurance premiums (except NTUC Income)" at bounding box center [293, 195] width 64 height 18
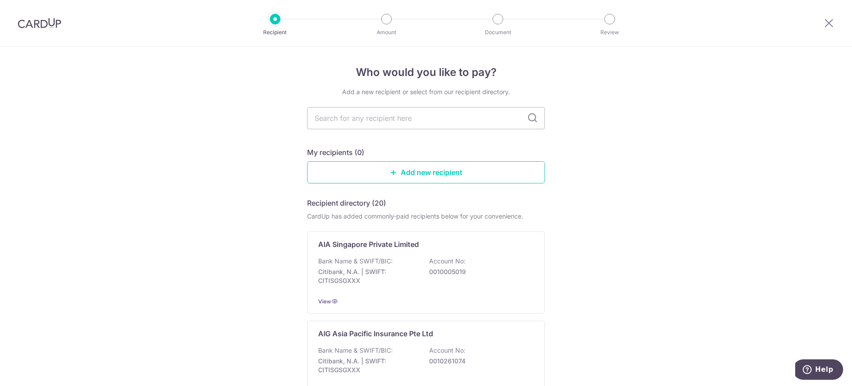
click at [531, 119] on icon at bounding box center [532, 118] width 11 height 11
click at [453, 122] on input "text" at bounding box center [426, 118] width 238 height 22
type input "hsbc"
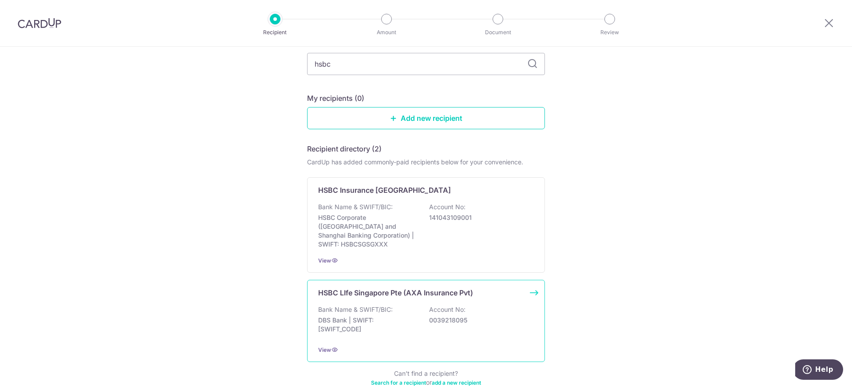
scroll to position [98, 0]
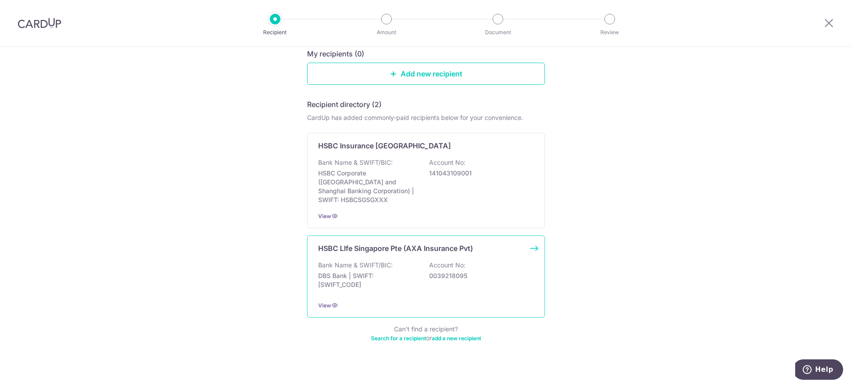
click at [395, 245] on div "HSBC LIfe Singapore Pte (AXA Insurance Pvt) Bank Name & SWIFT/BIC: DBS Bank | S…" at bounding box center [426, 276] width 238 height 82
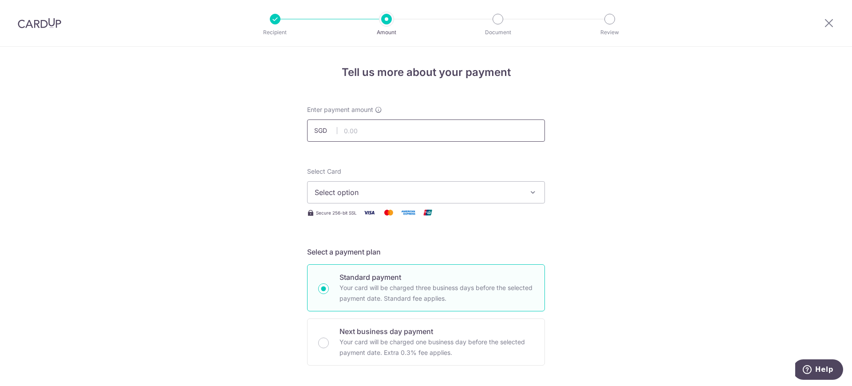
click at [366, 136] on input "text" at bounding box center [426, 130] width 238 height 22
paste input "1,315.41"
type input "1,315.41"
click at [399, 197] on span "Select option" at bounding box center [418, 192] width 207 height 11
click at [373, 254] on span "**** 2973" at bounding box center [426, 255] width 223 height 11
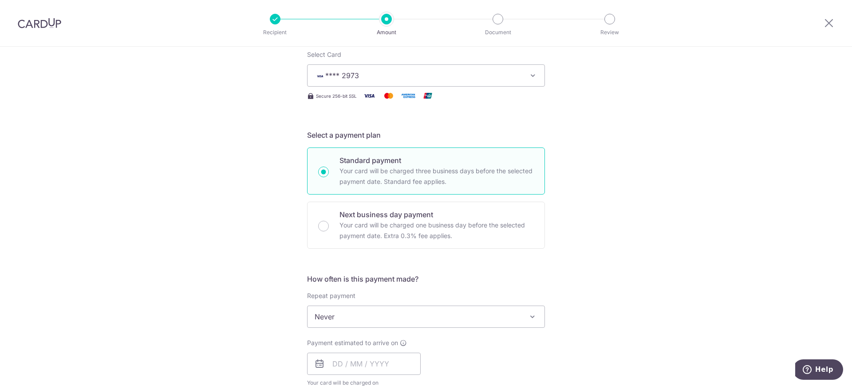
scroll to position [111, 0]
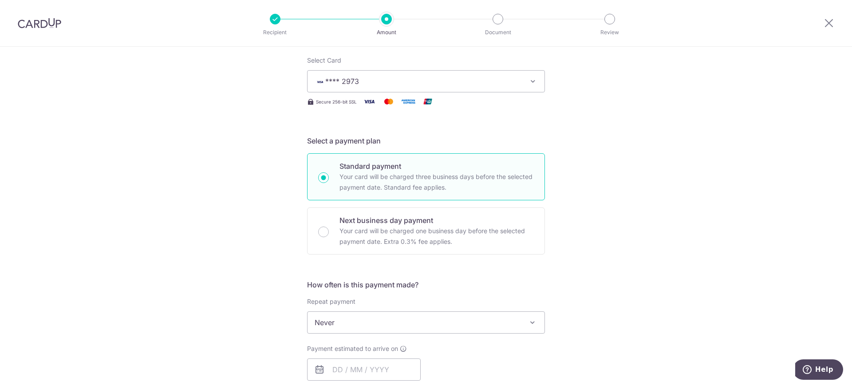
click at [453, 312] on span "Never" at bounding box center [425, 321] width 237 height 21
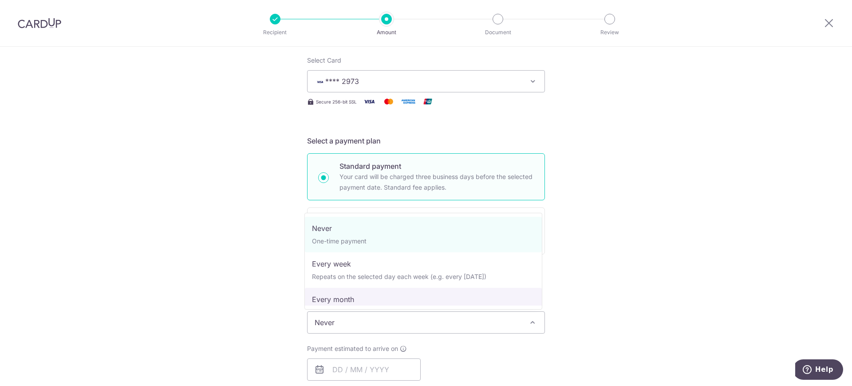
select select "3"
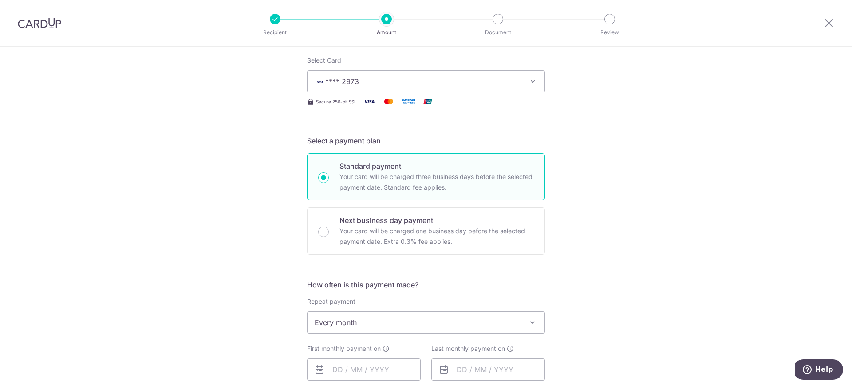
scroll to position [277, 0]
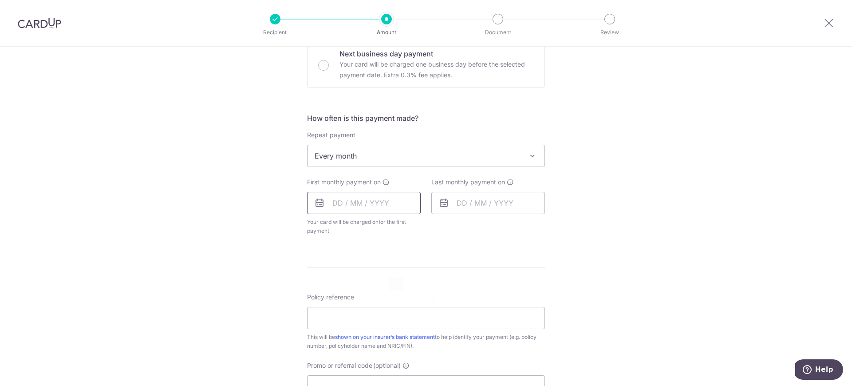
click at [390, 204] on input "text" at bounding box center [364, 203] width 114 height 22
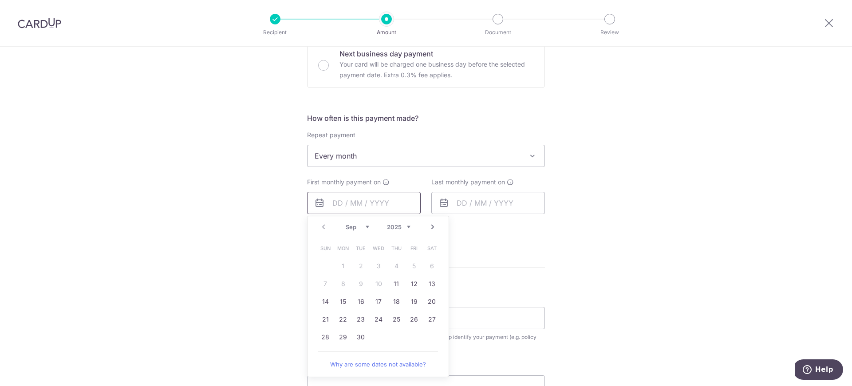
scroll to position [166, 0]
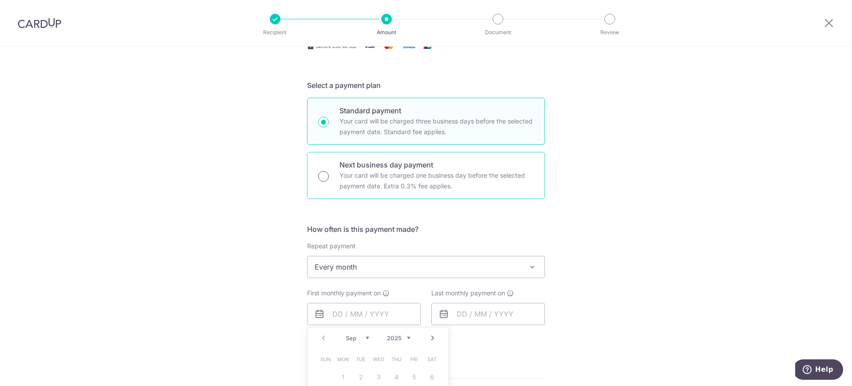
click at [322, 173] on input "Next business day payment Your card will be charged one business day before the…" at bounding box center [323, 176] width 11 height 11
radio input "true"
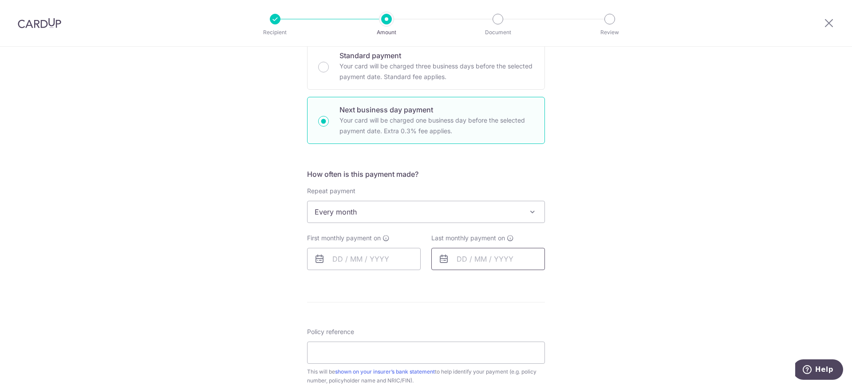
scroll to position [277, 0]
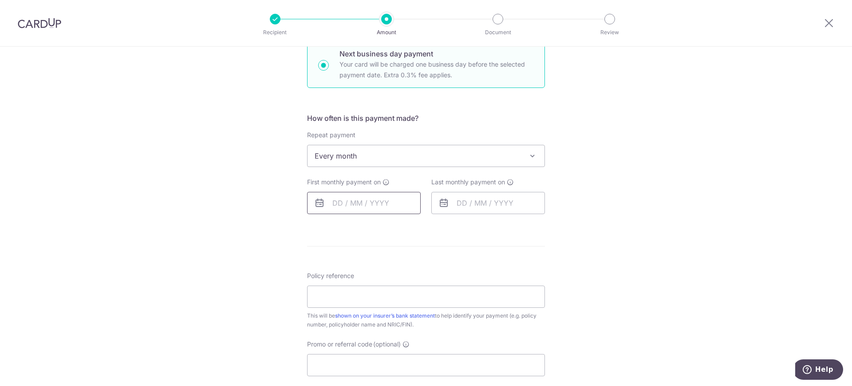
click at [405, 199] on input "text" at bounding box center [364, 203] width 114 height 22
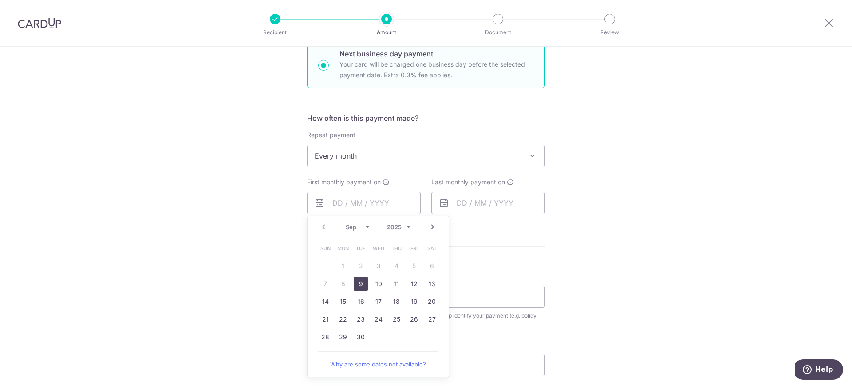
click at [359, 283] on link "9" at bounding box center [361, 283] width 14 height 14
type input "[DATE]"
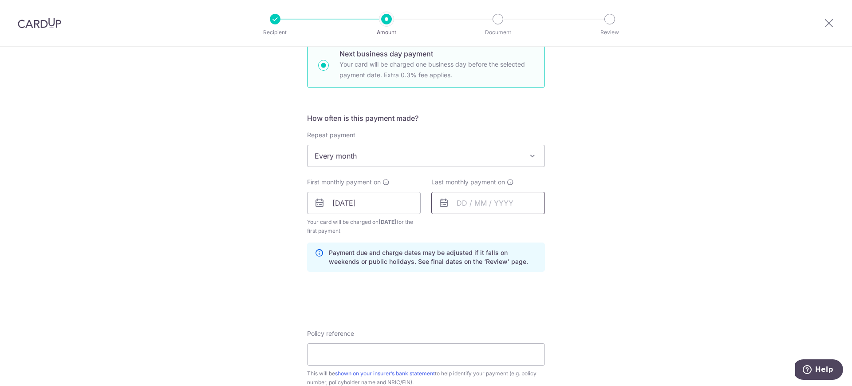
click at [468, 204] on input "text" at bounding box center [488, 203] width 114 height 22
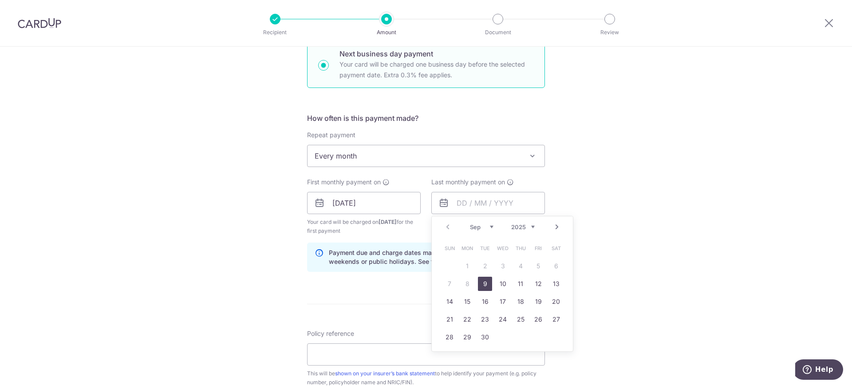
click at [480, 284] on link "9" at bounding box center [485, 283] width 14 height 14
type input "[DATE]"
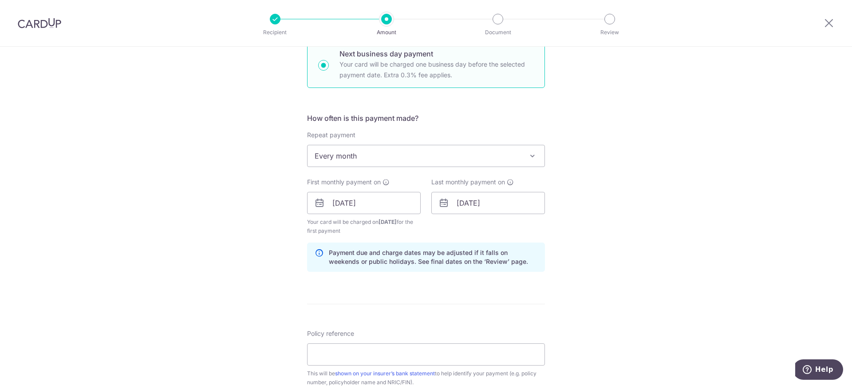
click at [637, 248] on div "Tell us more about your payment Enter payment amount SGD 1,315.41 1315.41 Selec…" at bounding box center [426, 214] width 852 height 891
click at [390, 202] on input "[DATE]" at bounding box center [364, 203] width 114 height 22
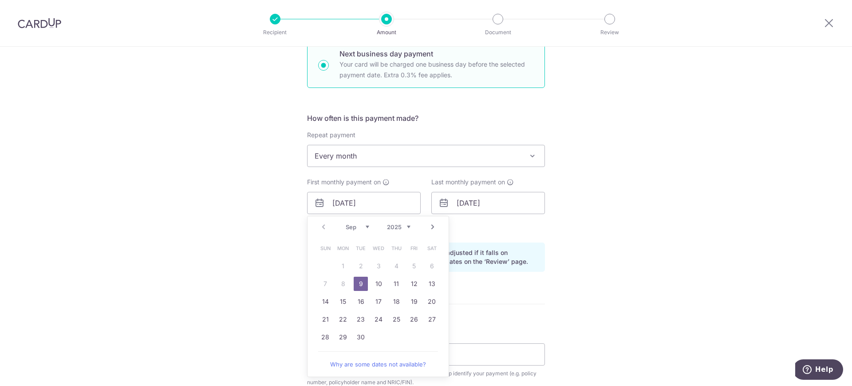
click at [415, 158] on span "Every month" at bounding box center [425, 155] width 237 height 21
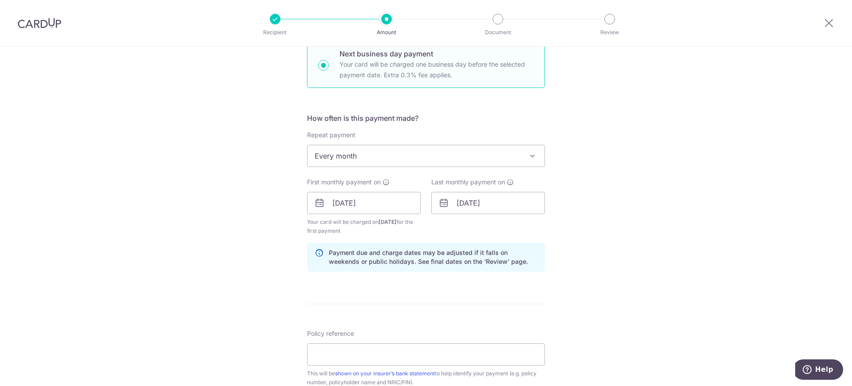
click at [552, 150] on div "Tell us more about your payment Enter payment amount SGD 1,315.41 1315.41 Selec…" at bounding box center [426, 214] width 852 height 891
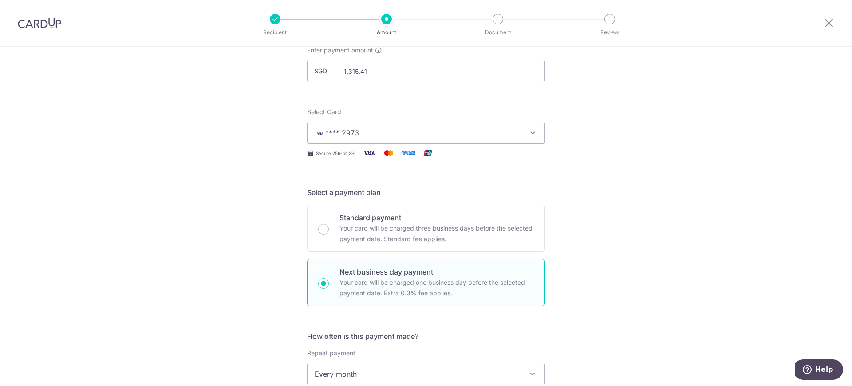
scroll to position [55, 0]
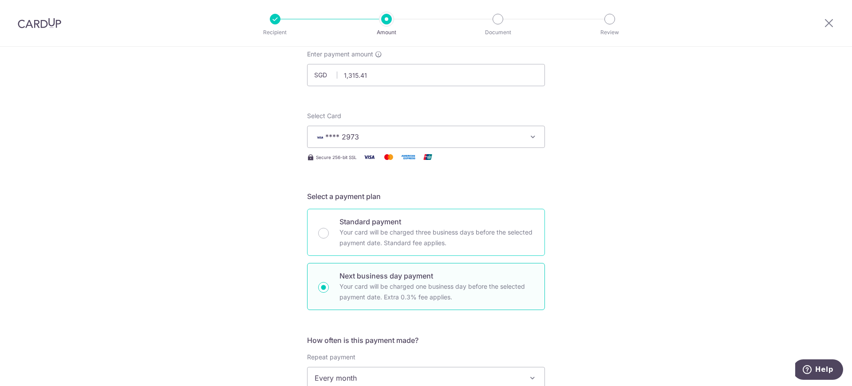
click at [373, 229] on p "Your card will be charged three business days before the selected payment date.…" at bounding box center [436, 237] width 194 height 21
click at [329, 229] on input "Standard payment Your card will be charged three business days before the selec…" at bounding box center [323, 233] width 11 height 11
radio input "true"
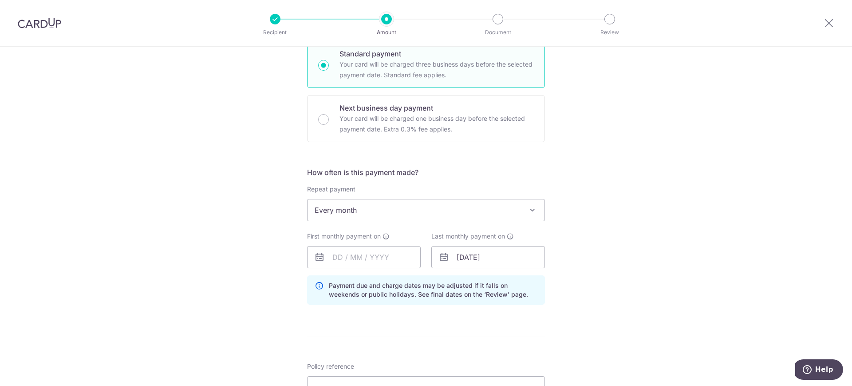
scroll to position [277, 0]
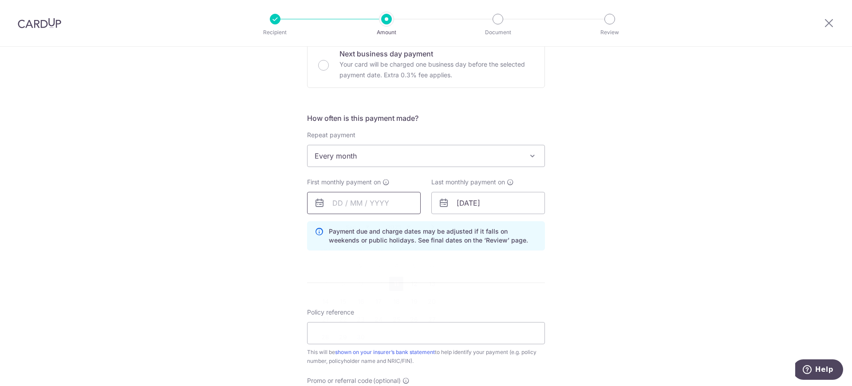
click at [394, 208] on input "text" at bounding box center [364, 203] width 114 height 22
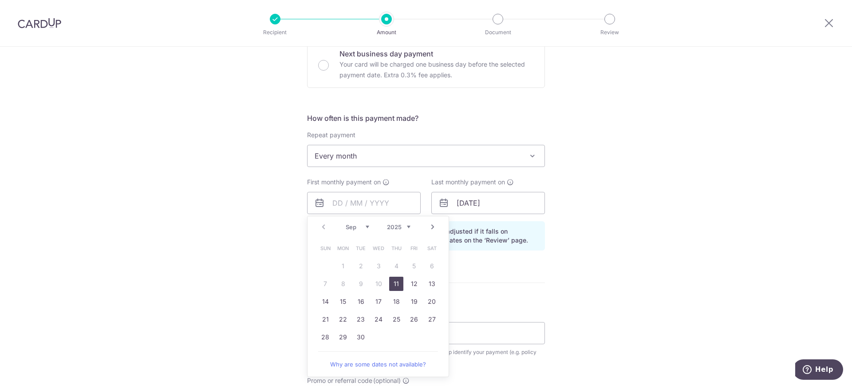
drag, startPoint x: 391, startPoint y: 285, endPoint x: 492, endPoint y: 215, distance: 122.8
click at [390, 285] on link "11" at bounding box center [396, 283] width 14 height 14
type input "11/09/2025"
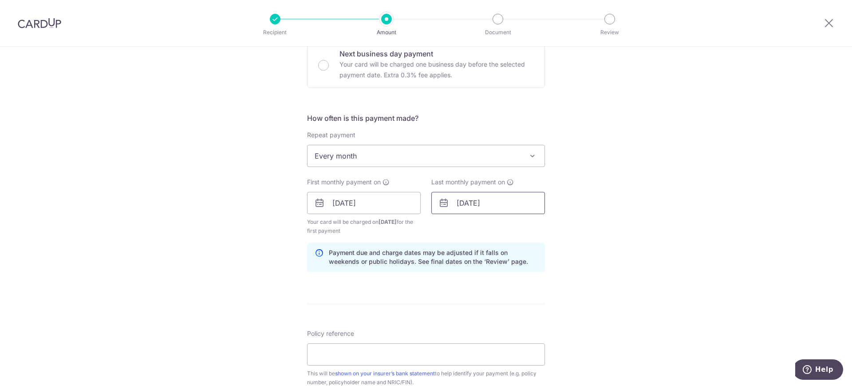
click at [494, 206] on input "11/09/2025" at bounding box center [488, 203] width 114 height 22
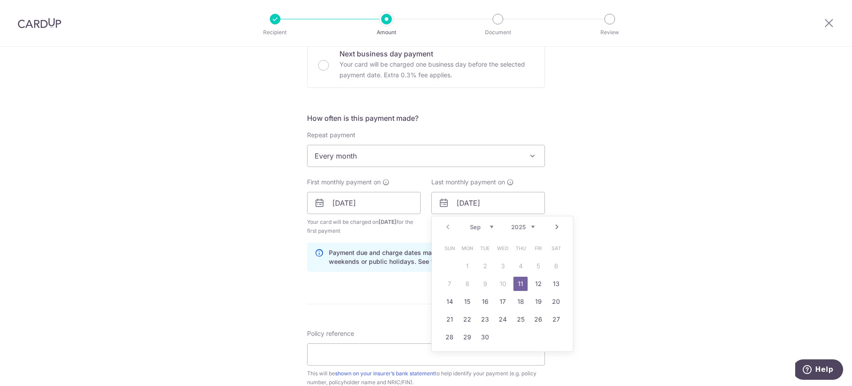
click at [519, 283] on link "11" at bounding box center [520, 283] width 14 height 14
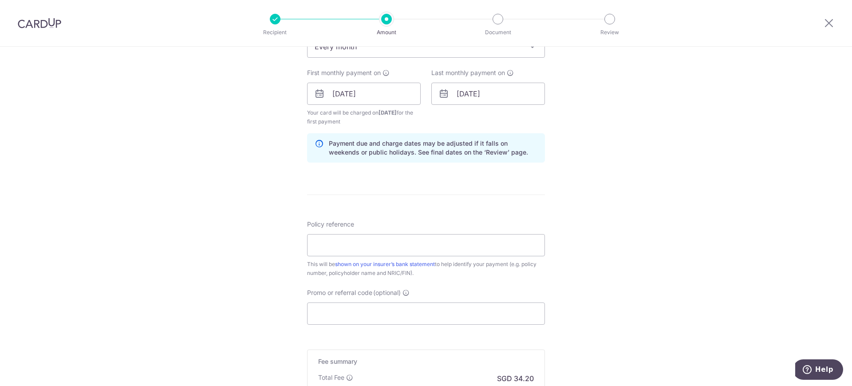
scroll to position [388, 0]
click at [358, 242] on input "Policy reference" at bounding box center [426, 243] width 238 height 22
type input "104-1453232"
click at [359, 306] on input "Promo or referral code (optional)" at bounding box center [426, 311] width 238 height 22
paste input "1.85%"
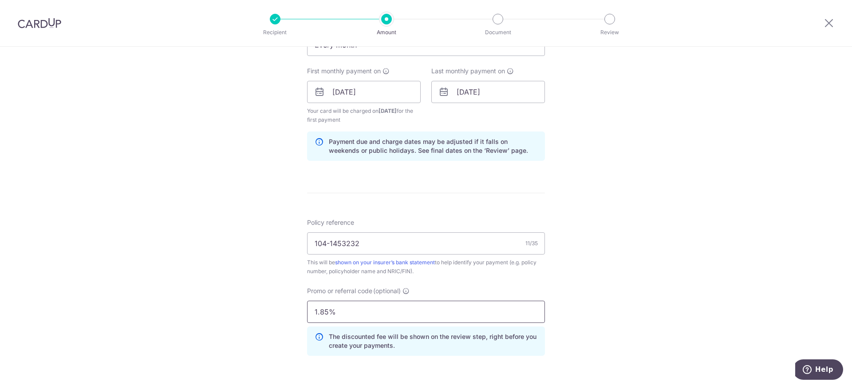
drag, startPoint x: 341, startPoint y: 311, endPoint x: 296, endPoint y: 308, distance: 44.9
click at [302, 308] on div "Promo or referral code (optional) 1.85% The discounted fee will be shown on the…" at bounding box center [426, 324] width 248 height 76
paste input "REC185"
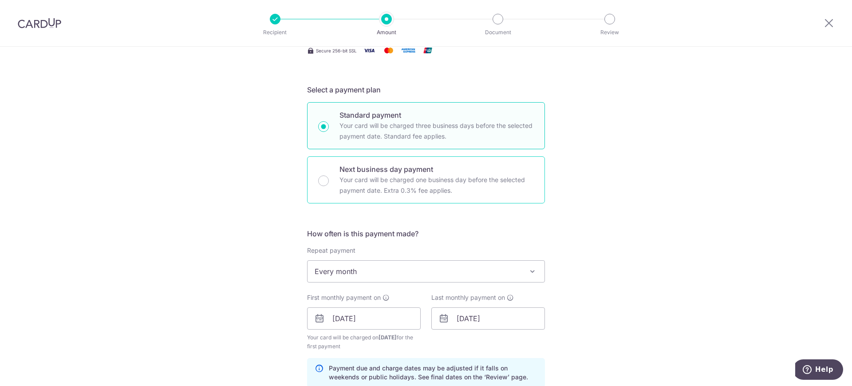
scroll to position [166, 0]
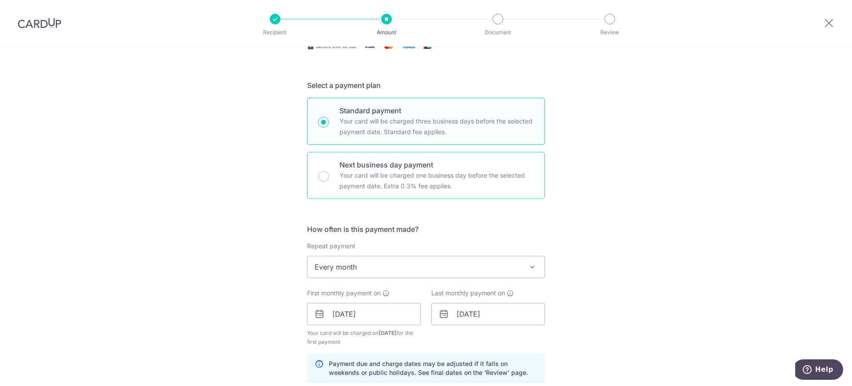
type input "REC185"
click at [329, 175] on div "Next business day payment Your card will be charged one business day before the…" at bounding box center [426, 175] width 238 height 47
radio input "false"
radio input "true"
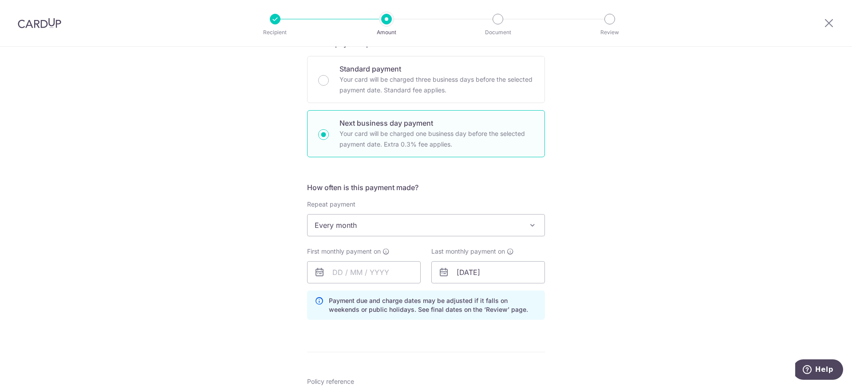
scroll to position [277, 0]
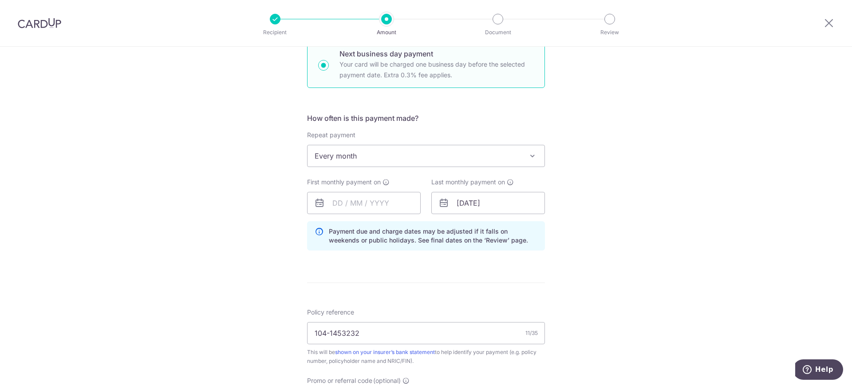
click at [358, 156] on span "Every month" at bounding box center [425, 155] width 237 height 21
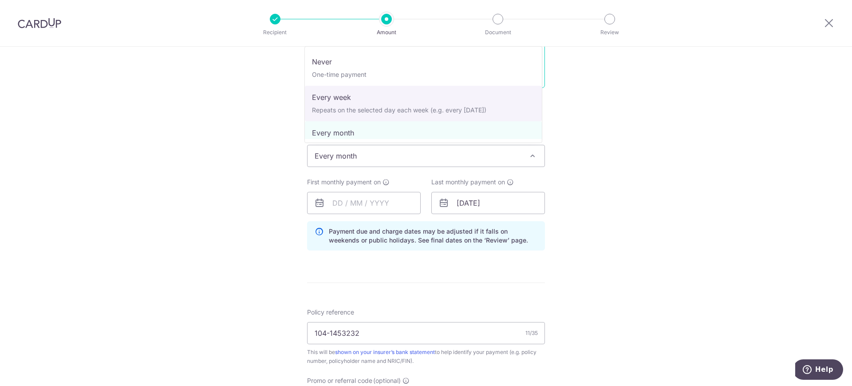
click at [620, 130] on div "Tell us more about your payment Enter payment amount SGD 1,315.41 1315.41 Selec…" at bounding box center [426, 202] width 852 height 866
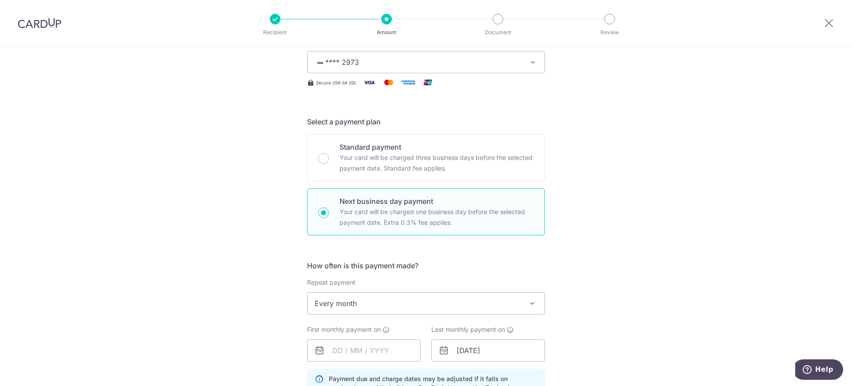
scroll to position [111, 0]
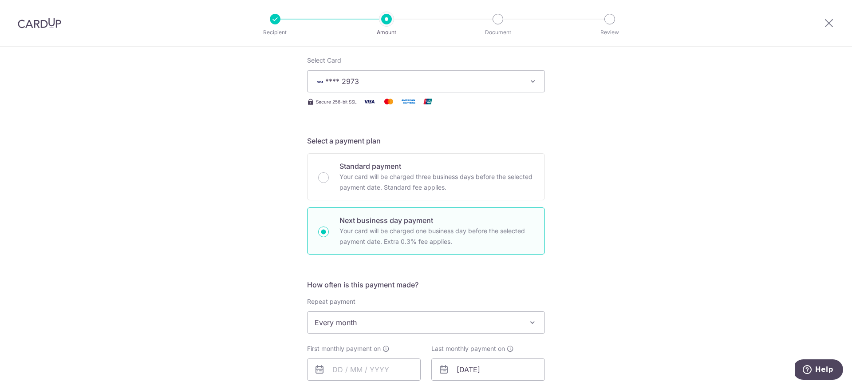
click at [397, 314] on span "Every month" at bounding box center [425, 321] width 237 height 21
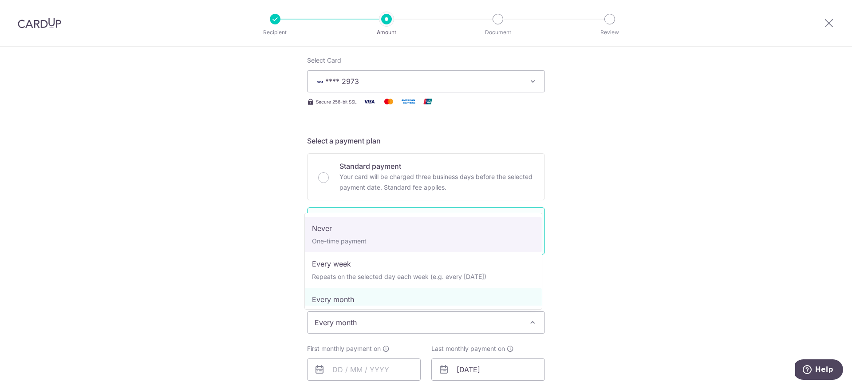
select select "1"
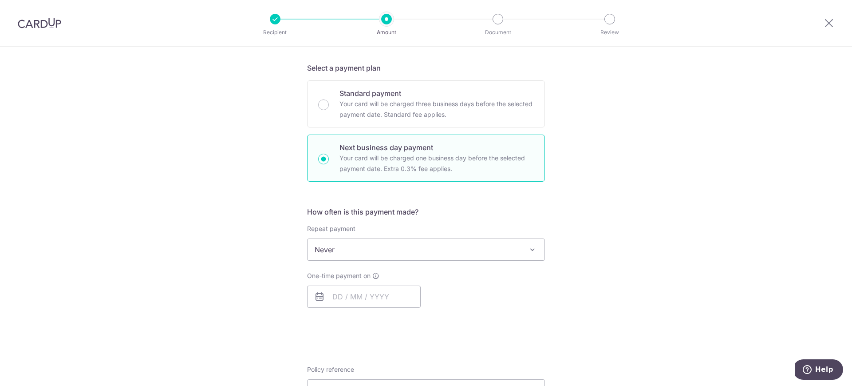
scroll to position [216, 0]
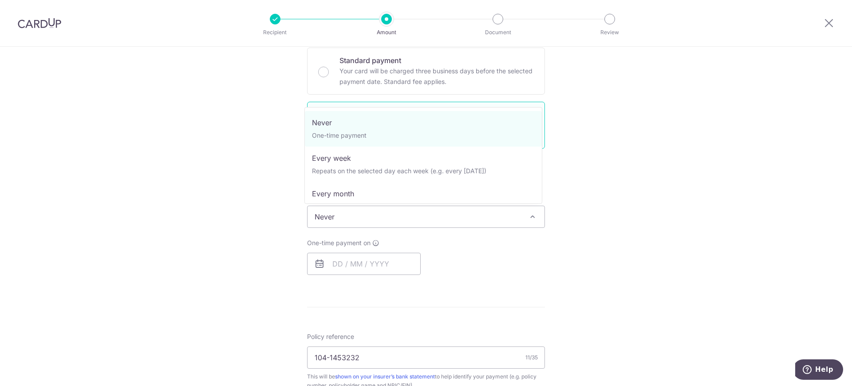
click at [455, 209] on span "Never" at bounding box center [425, 216] width 237 height 21
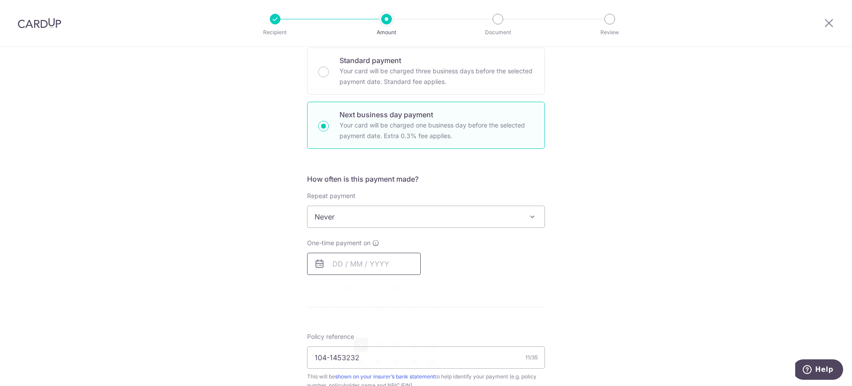
click at [353, 267] on input "text" at bounding box center [364, 263] width 114 height 22
click at [358, 346] on link "9" at bounding box center [361, 344] width 14 height 14
type input "[DATE]"
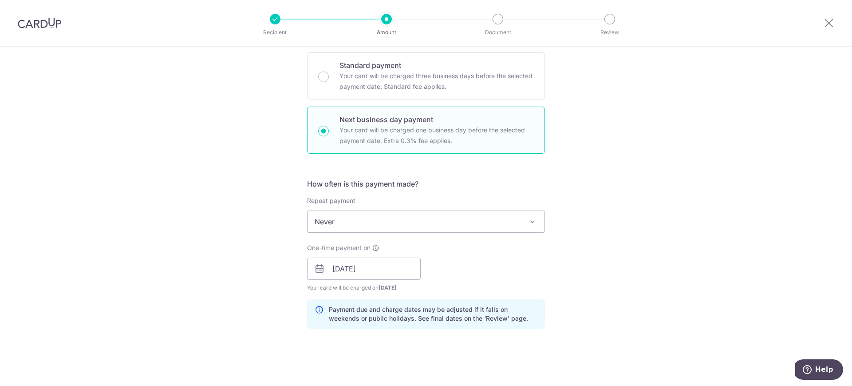
scroll to position [277, 0]
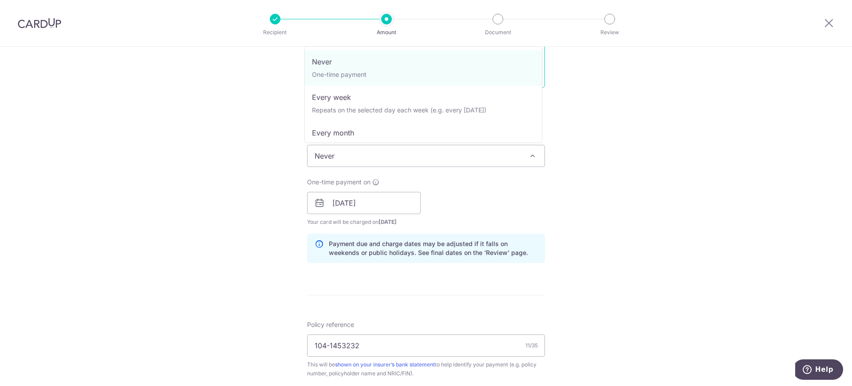
click at [353, 155] on span "Never" at bounding box center [425, 155] width 237 height 21
click at [352, 154] on span "Never" at bounding box center [425, 155] width 237 height 21
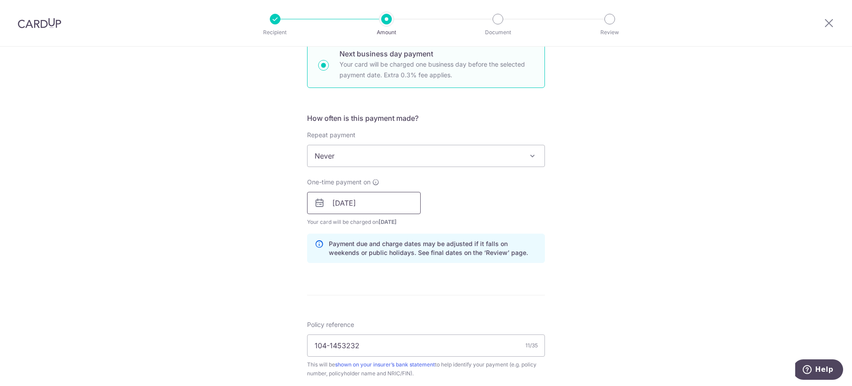
click at [374, 206] on input "[DATE]" at bounding box center [364, 203] width 114 height 22
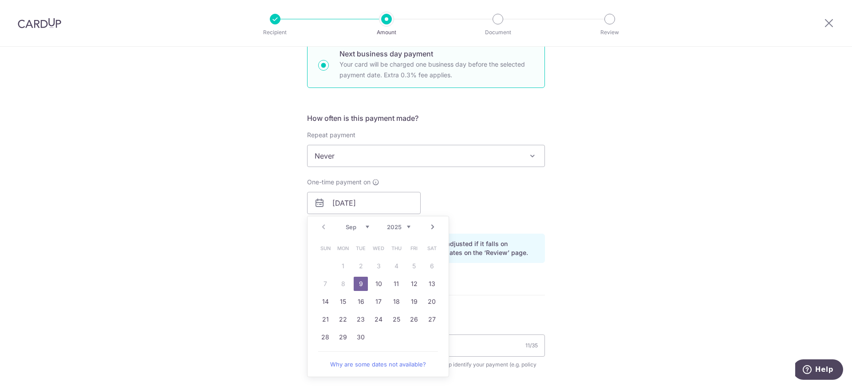
click at [358, 283] on link "9" at bounding box center [361, 283] width 14 height 14
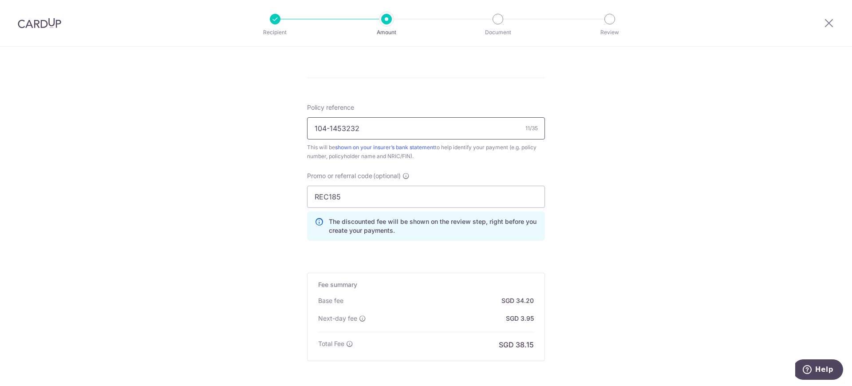
scroll to position [499, 0]
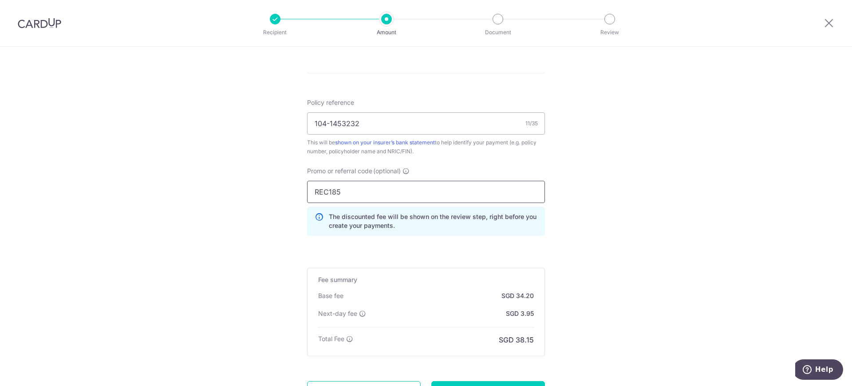
drag, startPoint x: 359, startPoint y: 195, endPoint x: 290, endPoint y: 192, distance: 69.3
click at [290, 192] on div "Tell us more about your payment Enter payment amount SGD 1,315.41 1315.41 Selec…" at bounding box center [426, 8] width 852 height 922
paste input "MILELION"
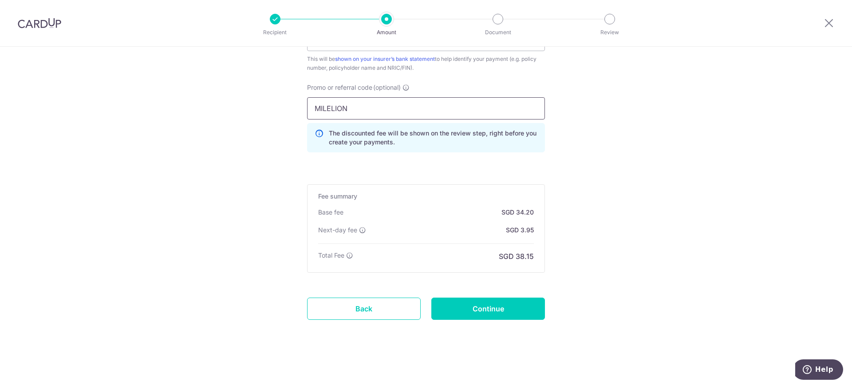
scroll to position [583, 0]
type input "MILELION"
click at [459, 303] on input "Continue" at bounding box center [488, 308] width 114 height 22
type input "Create Schedule"
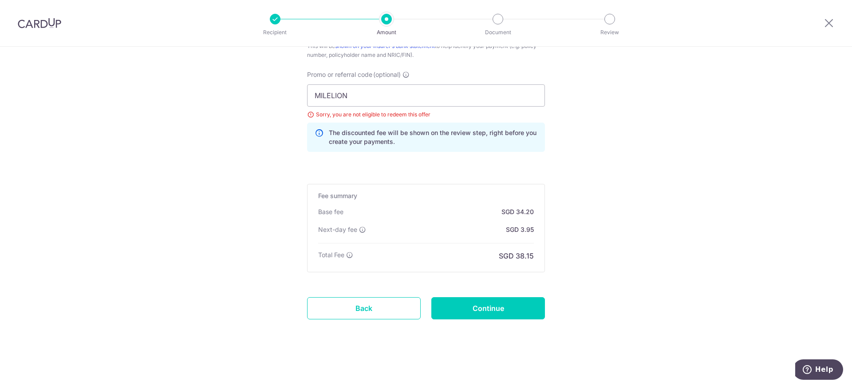
scroll to position [429, 0]
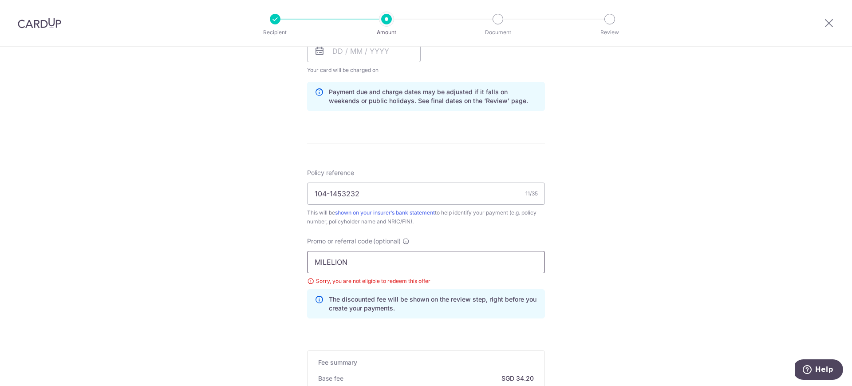
drag, startPoint x: 352, startPoint y: 264, endPoint x: 261, endPoint y: 257, distance: 91.3
click at [277, 258] on div "Tell us more about your payment Enter payment amount SGD 1,315.41 1315.41 Selec…" at bounding box center [426, 85] width 852 height 934
paste input "OFF225"
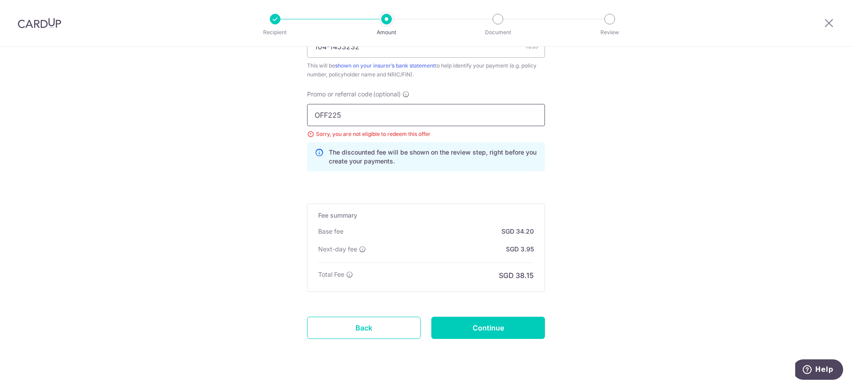
scroll to position [595, 0]
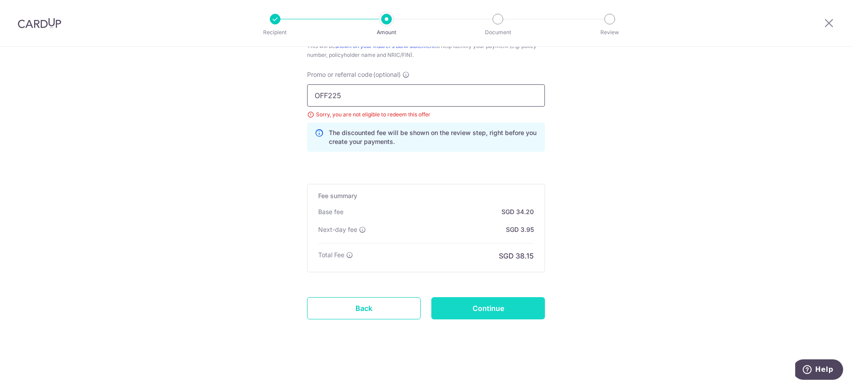
type input "OFF225"
click at [483, 306] on input "Continue" at bounding box center [488, 308] width 114 height 22
type input "Update Schedule"
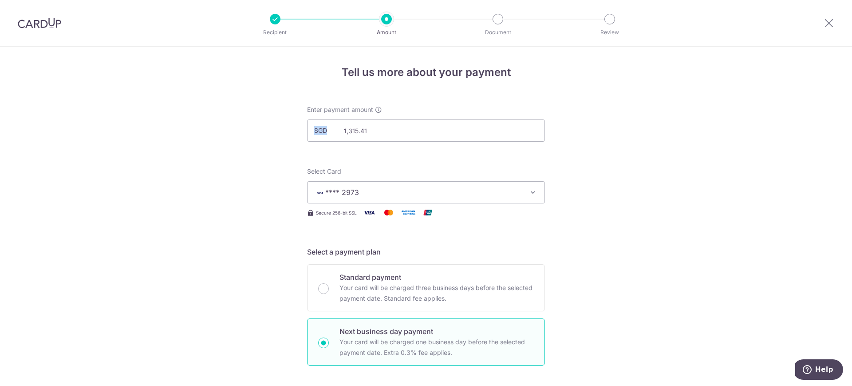
drag, startPoint x: 845, startPoint y: 118, endPoint x: 844, endPoint y: 131, distance: 12.4
drag, startPoint x: 845, startPoint y: 123, endPoint x: 847, endPoint y: 134, distance: 10.9
click at [847, 134] on section "Tell us more about your payment Enter payment amount SGD 1,315.41 1315.41 Selec…" at bounding box center [426, 216] width 852 height 339
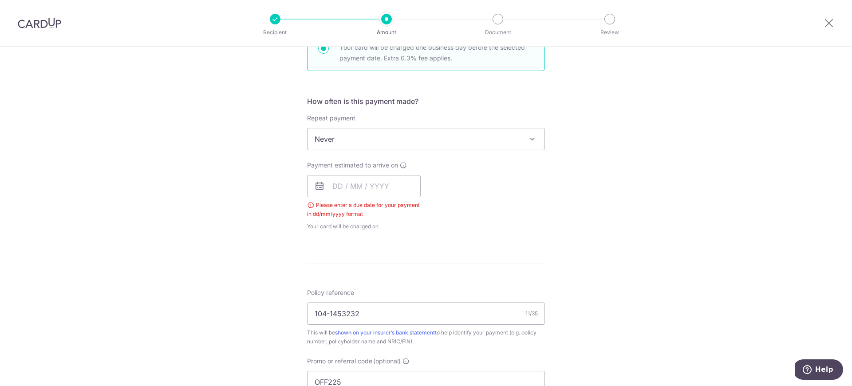
scroll to position [295, 0]
click at [350, 189] on input "text" at bounding box center [364, 184] width 114 height 22
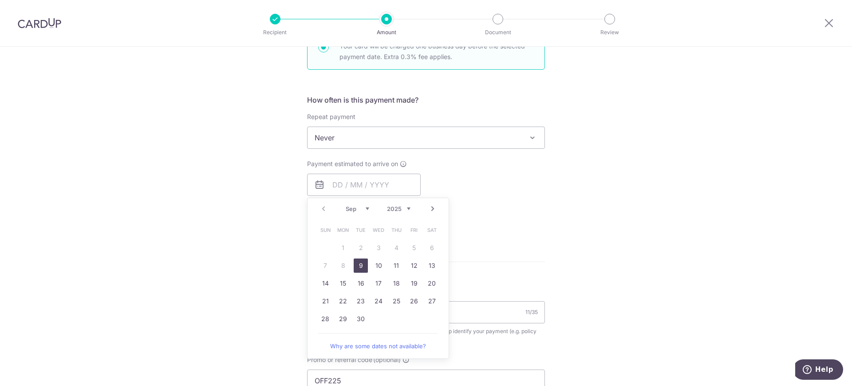
click at [358, 264] on link "9" at bounding box center [361, 265] width 14 height 14
type input "09/09/2025"
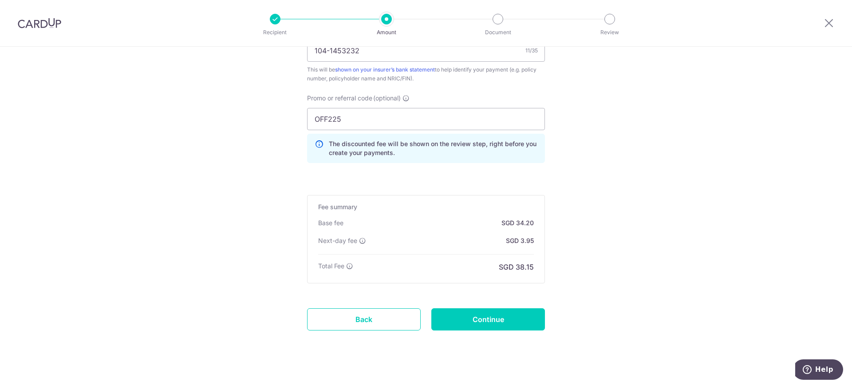
scroll to position [576, 0]
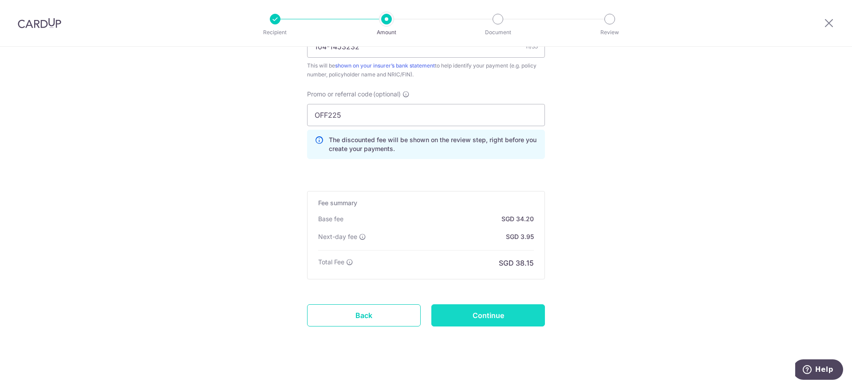
click at [507, 319] on input "Continue" at bounding box center [488, 315] width 114 height 22
type input "Update Schedule"
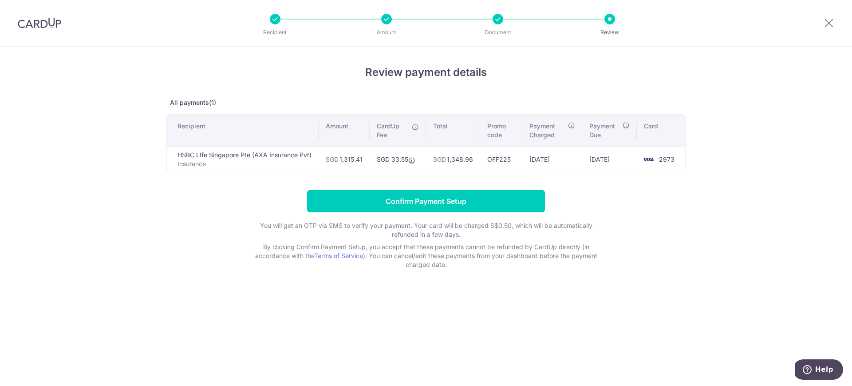
click at [634, 191] on form "Confirm Payment Setup You will get an OTP via SMS to verify your payment. Your …" at bounding box center [425, 229] width 519 height 79
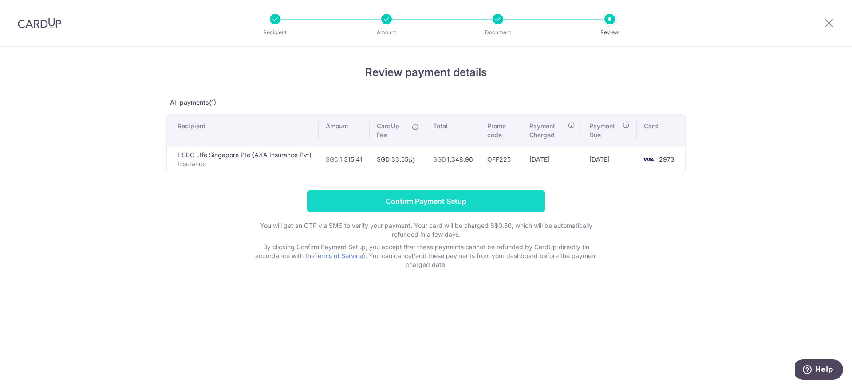
click at [403, 197] on input "Confirm Payment Setup" at bounding box center [426, 201] width 238 height 22
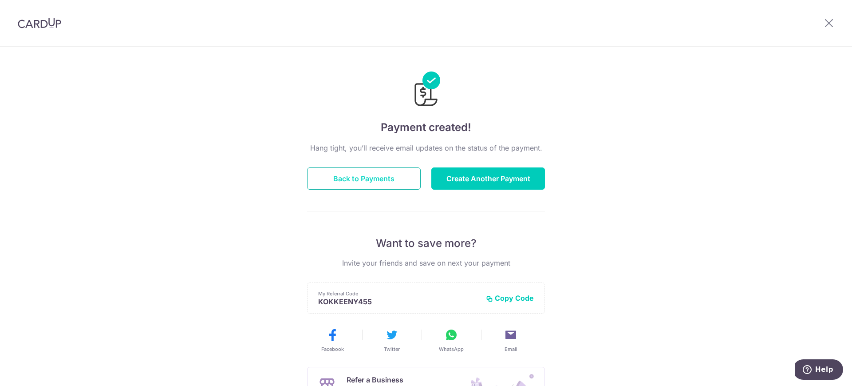
click at [379, 177] on button "Back to Payments" at bounding box center [364, 178] width 114 height 22
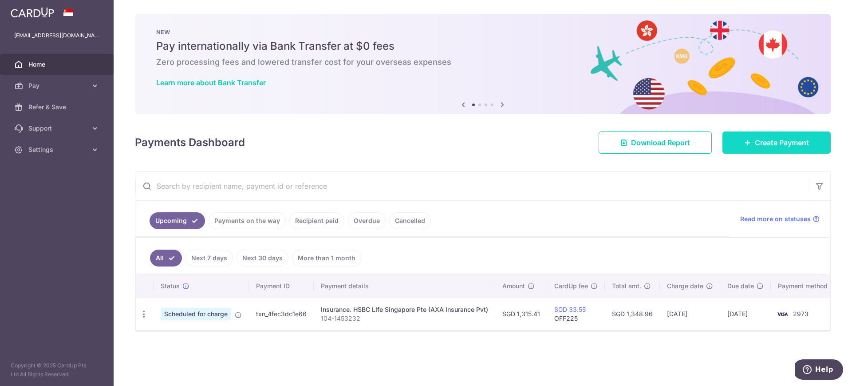
click at [797, 148] on link "Create Payment" at bounding box center [776, 142] width 108 height 22
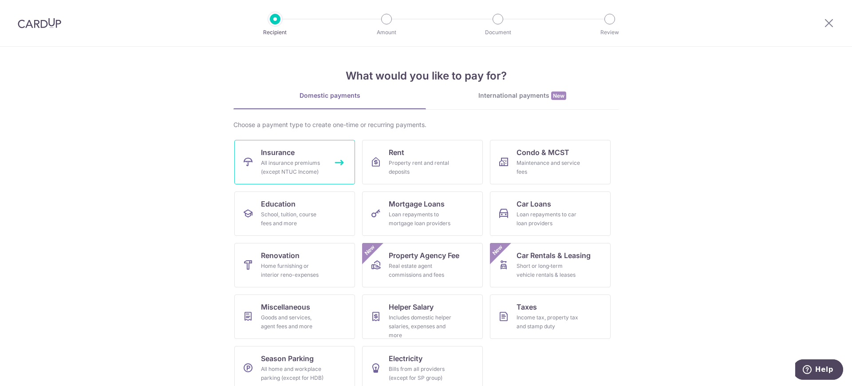
click at [323, 167] on link "Insurance All insurance premiums (except NTUC Income)" at bounding box center [294, 162] width 121 height 44
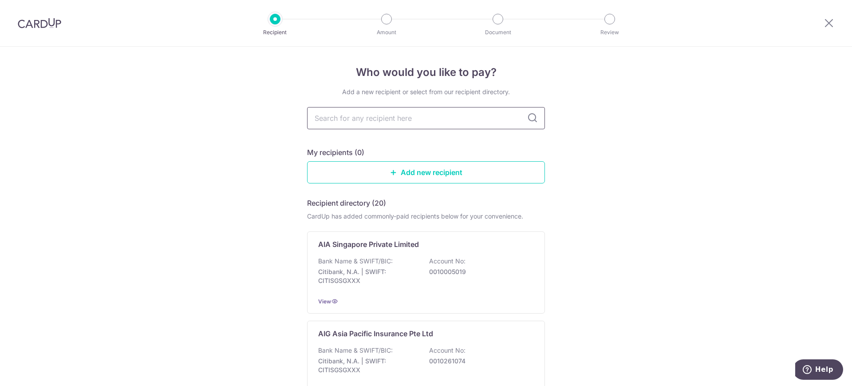
click at [392, 118] on input "text" at bounding box center [426, 118] width 238 height 22
type input "hsbc"
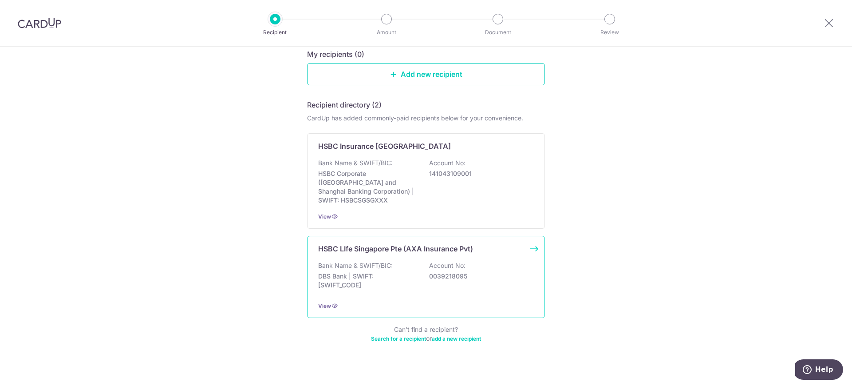
scroll to position [98, 0]
click at [366, 244] on div "HSBC LIfe Singapore Pte (AXA Insurance Pvt) Bank Name & SWIFT/BIC: DBS Bank | S…" at bounding box center [426, 276] width 238 height 82
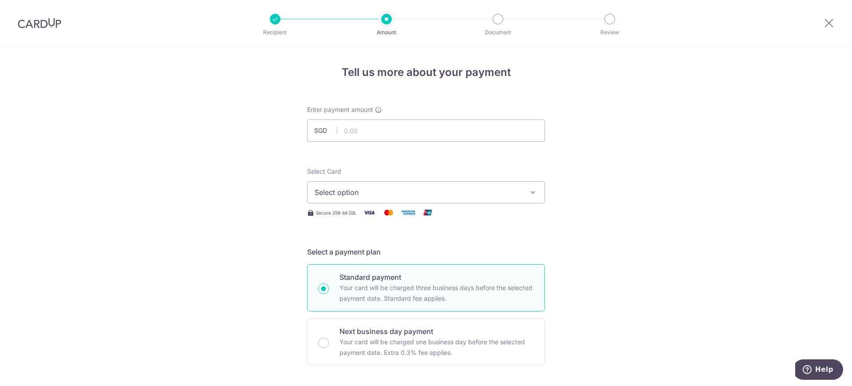
click at [358, 194] on span "Select option" at bounding box center [418, 192] width 207 height 11
click at [355, 128] on input "text" at bounding box center [426, 130] width 238 height 22
click at [356, 125] on input "text" at bounding box center [426, 130] width 238 height 22
paste input "1,264.47"
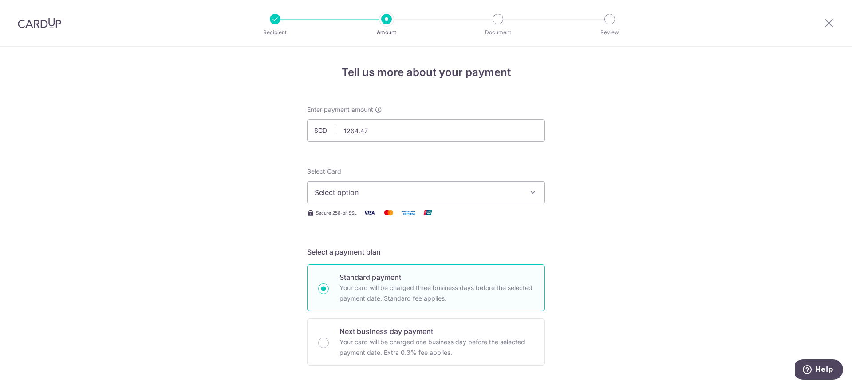
type input "1,264.47"
click at [366, 187] on span "Select option" at bounding box center [418, 192] width 207 height 11
click at [363, 256] on span "**** 2973" at bounding box center [353, 255] width 34 height 11
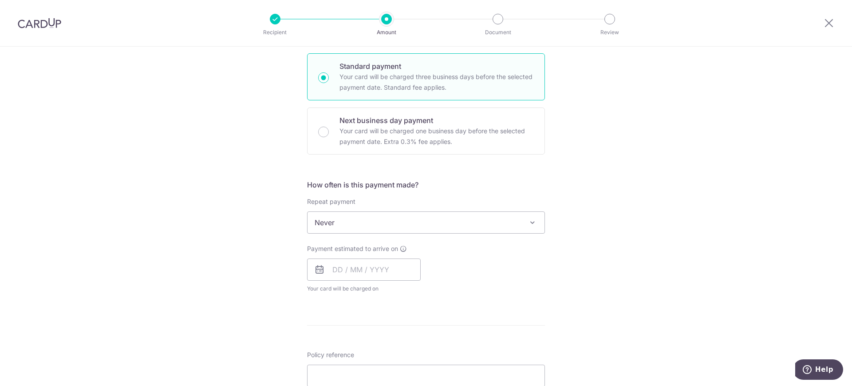
scroll to position [234, 0]
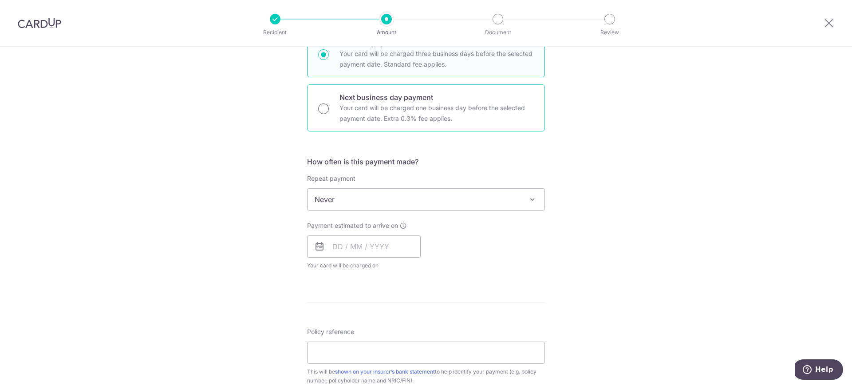
click at [325, 109] on input "Next business day payment Your card will be charged one business day before the…" at bounding box center [323, 108] width 11 height 11
radio input "true"
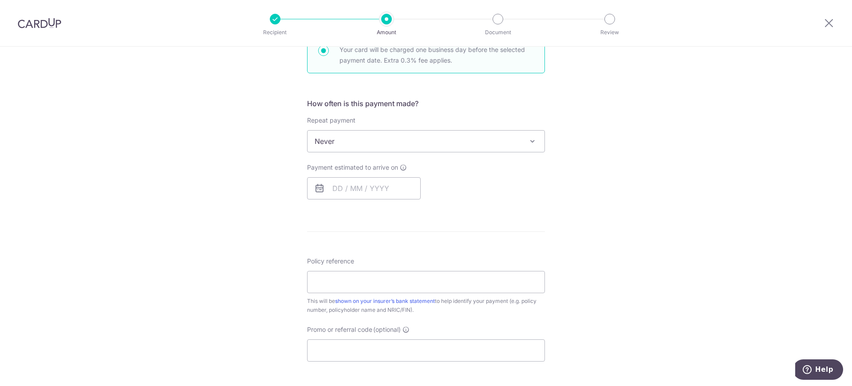
scroll to position [303, 0]
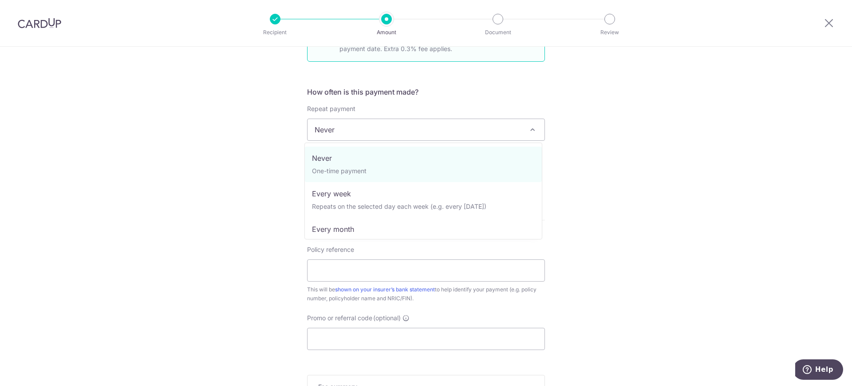
click at [447, 134] on span "Never" at bounding box center [425, 129] width 237 height 21
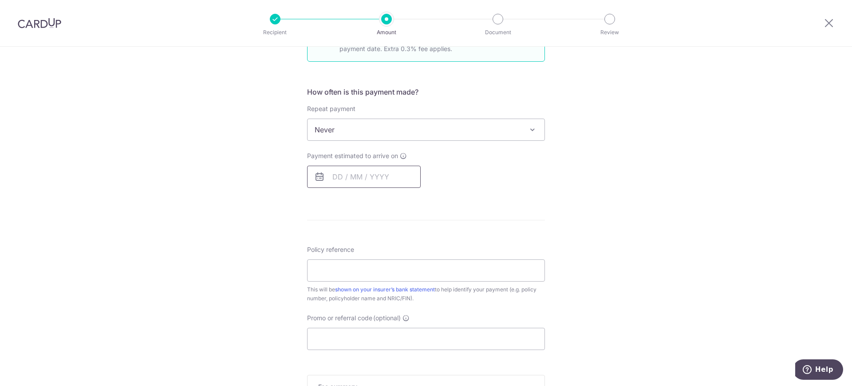
click at [390, 181] on input "text" at bounding box center [364, 176] width 114 height 22
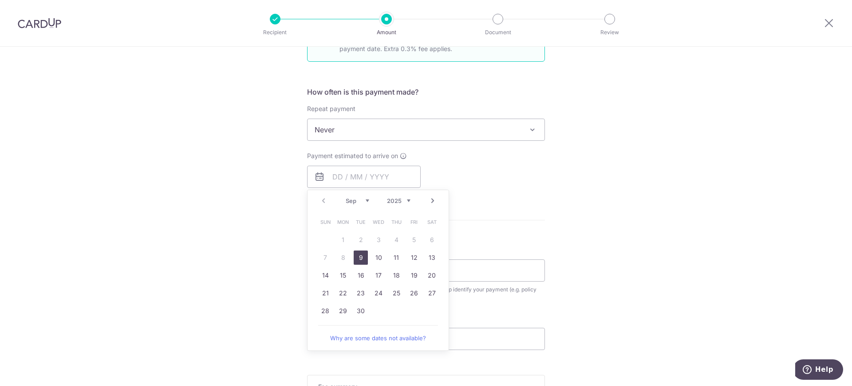
click at [358, 258] on link "9" at bounding box center [361, 257] width 14 height 14
type input "[DATE]"
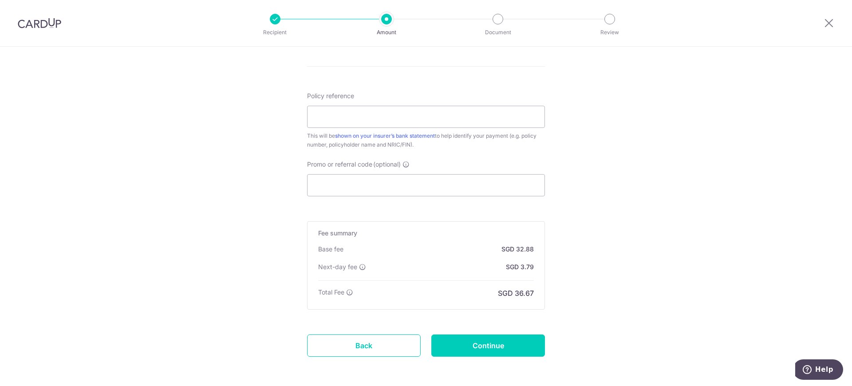
scroll to position [525, 0]
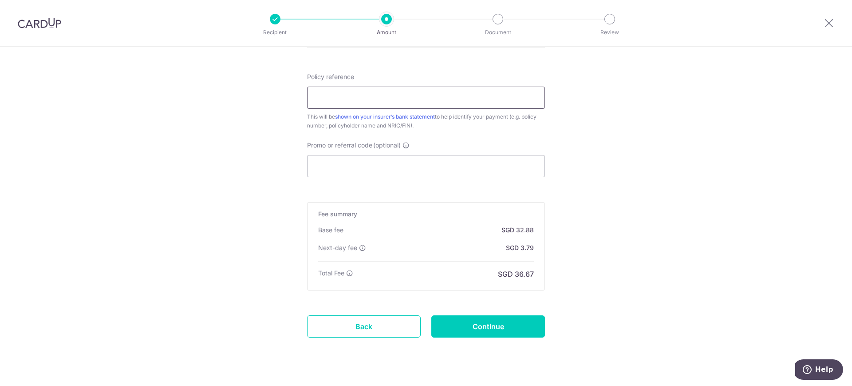
click at [374, 97] on input "Policy reference" at bounding box center [426, 98] width 238 height 22
type input "104-1453323"
click at [371, 166] on input "Promo or referral code (optional)" at bounding box center [426, 166] width 238 height 22
paste input "OFF225"
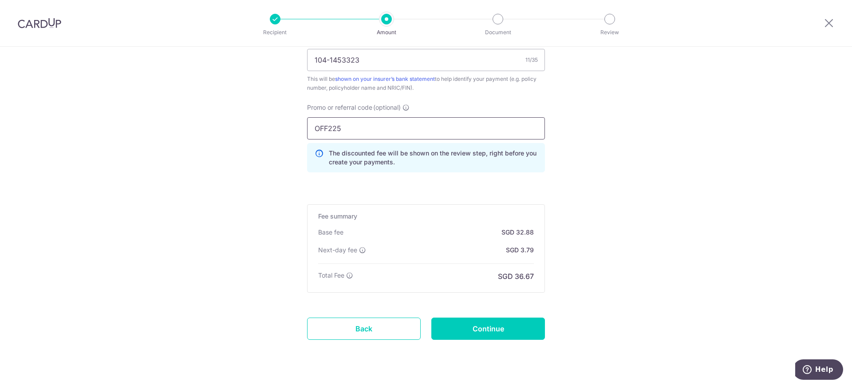
scroll to position [583, 0]
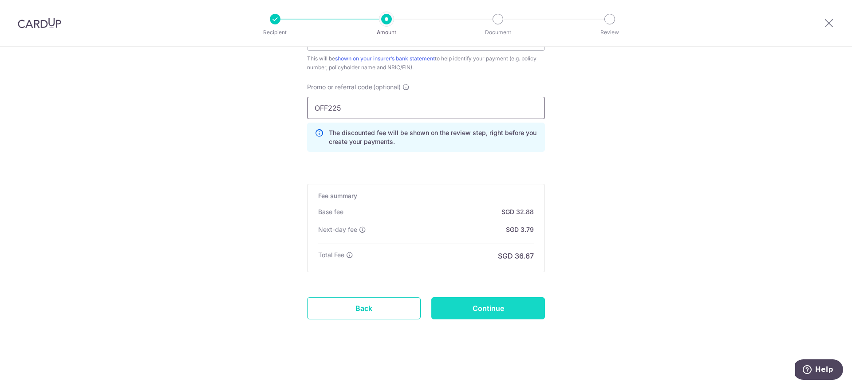
type input "OFF225"
click at [494, 308] on input "Continue" at bounding box center [488, 308] width 114 height 22
type input "Create Schedule"
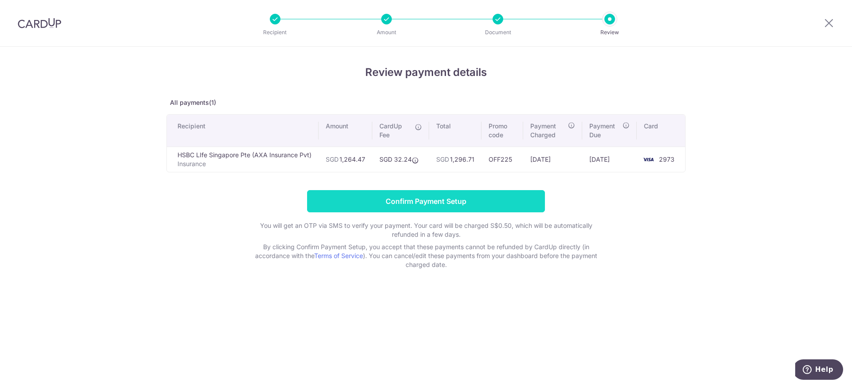
click at [417, 198] on input "Confirm Payment Setup" at bounding box center [426, 201] width 238 height 22
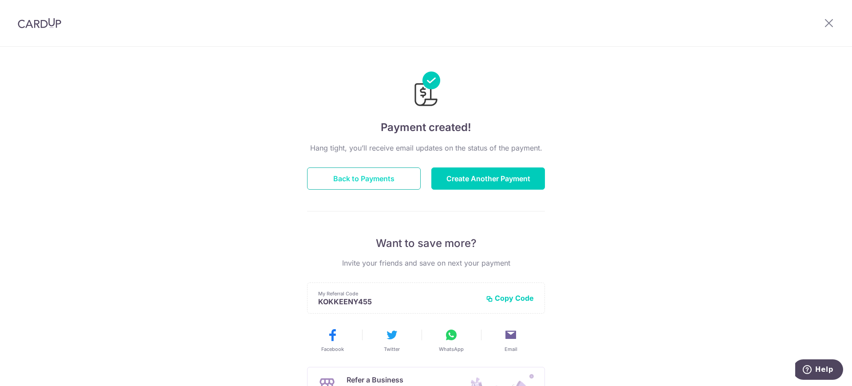
click at [403, 178] on button "Back to Payments" at bounding box center [364, 178] width 114 height 22
